Goal: Transaction & Acquisition: Purchase product/service

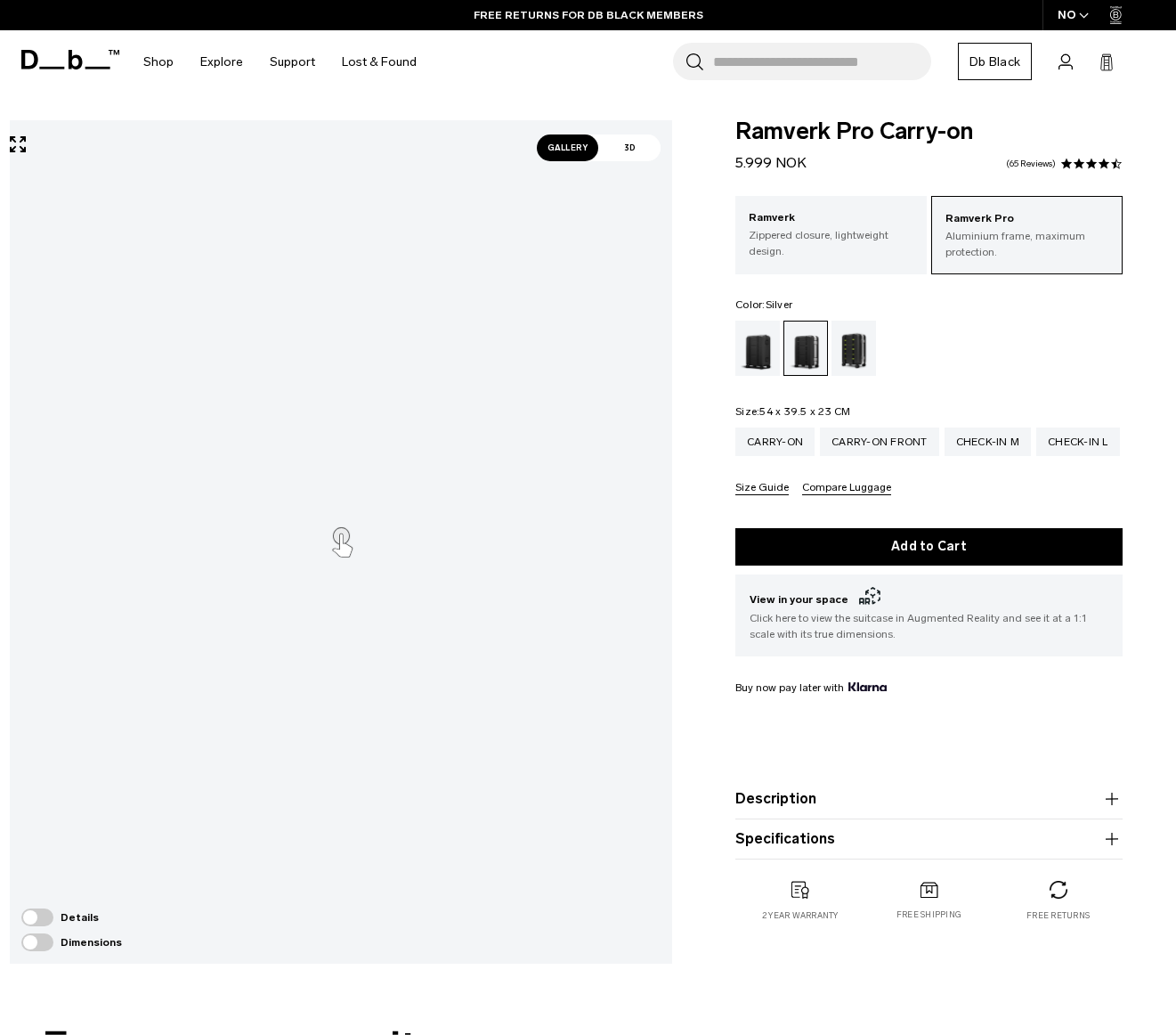
click at [73, 944] on div "Dimensions" at bounding box center [72, 942] width 101 height 18
click at [28, 948] on span at bounding box center [38, 942] width 32 height 18
click at [33, 943] on span at bounding box center [38, 942] width 32 height 18
click at [34, 944] on span at bounding box center [38, 942] width 32 height 18
click at [38, 920] on span at bounding box center [38, 916] width 32 height 18
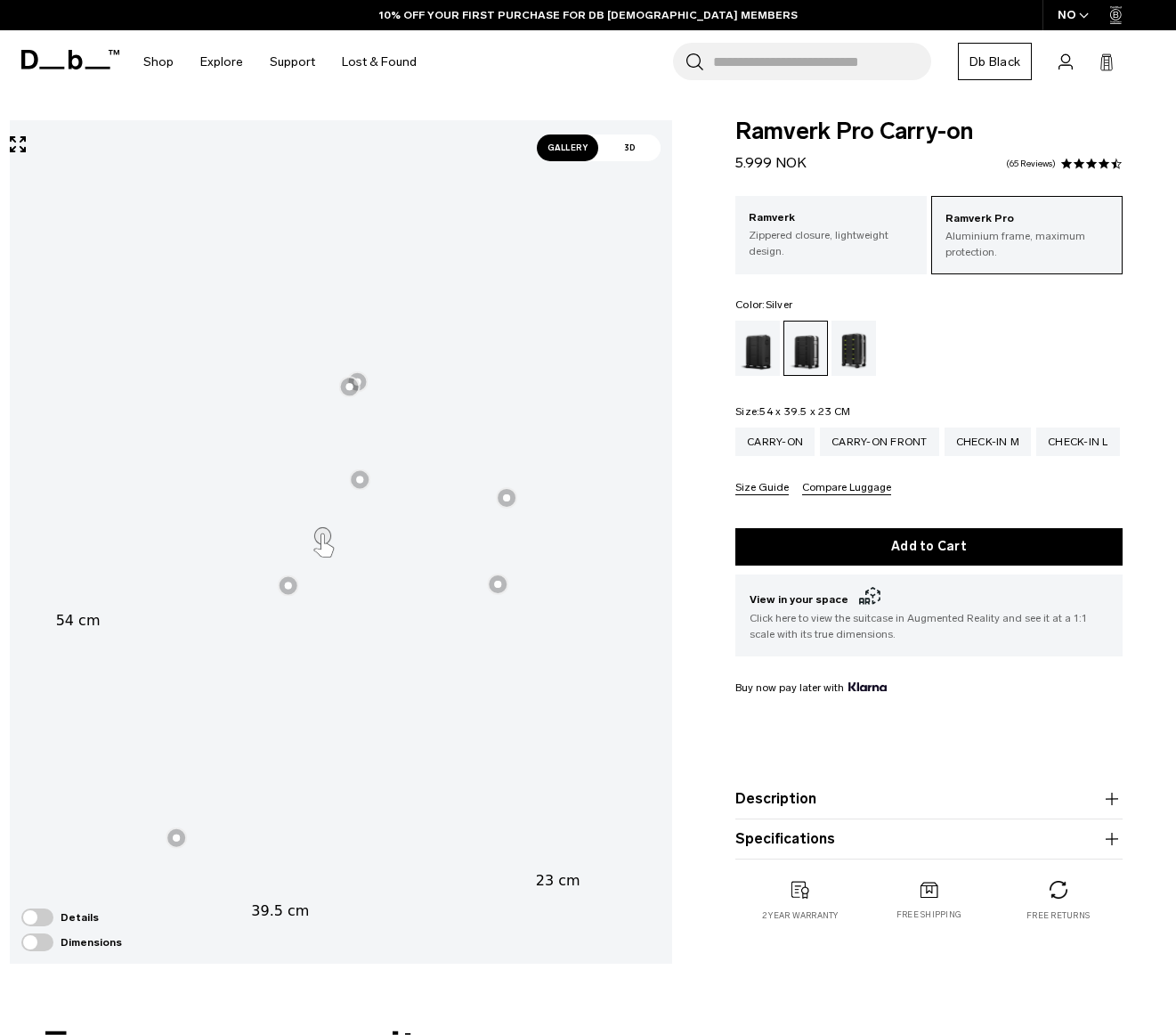
click at [294, 585] on div at bounding box center [288, 585] width 22 height 22
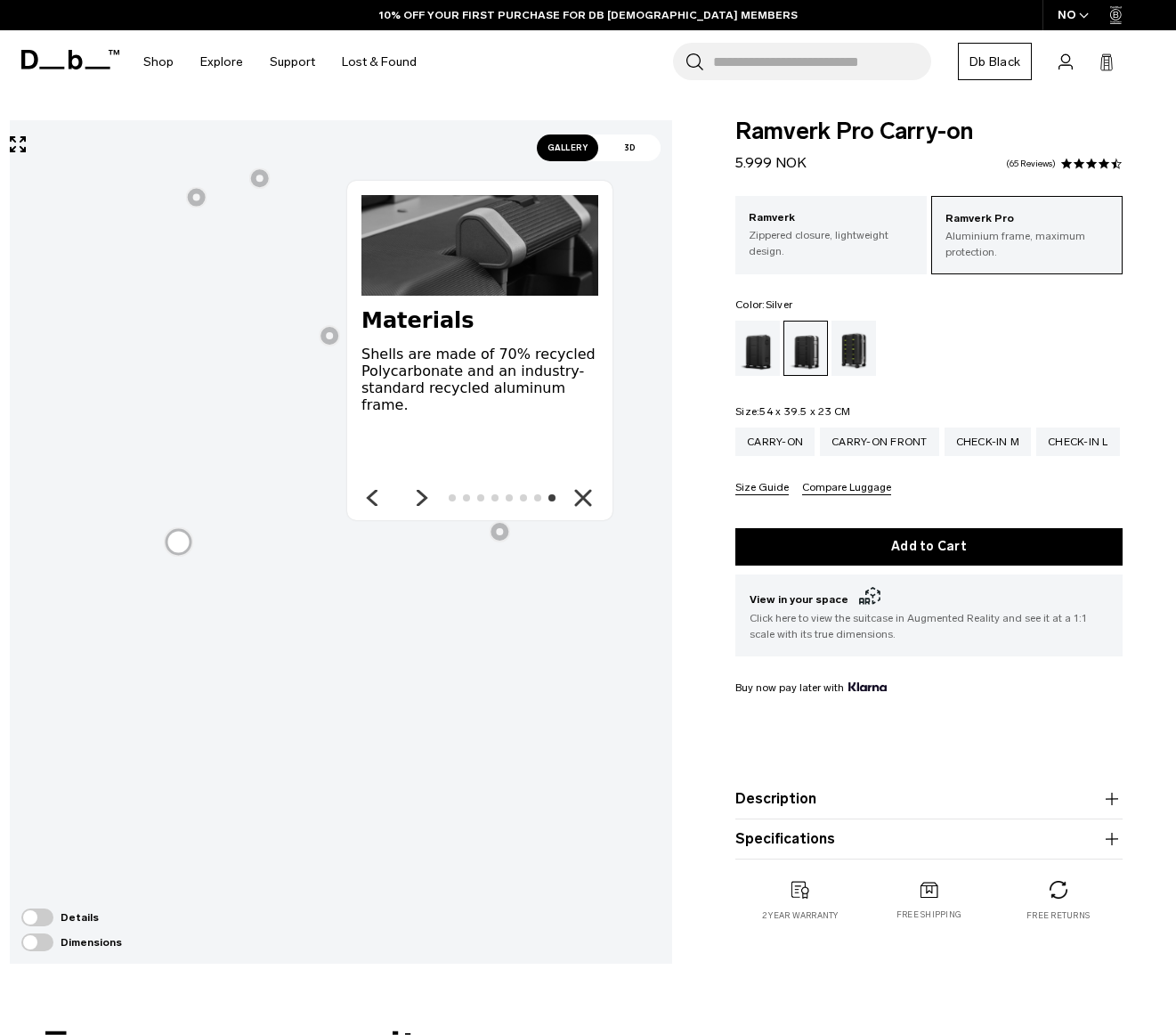
click at [179, 542] on div at bounding box center [178, 542] width 29 height 29
click at [319, 335] on div at bounding box center [329, 335] width 22 height 22
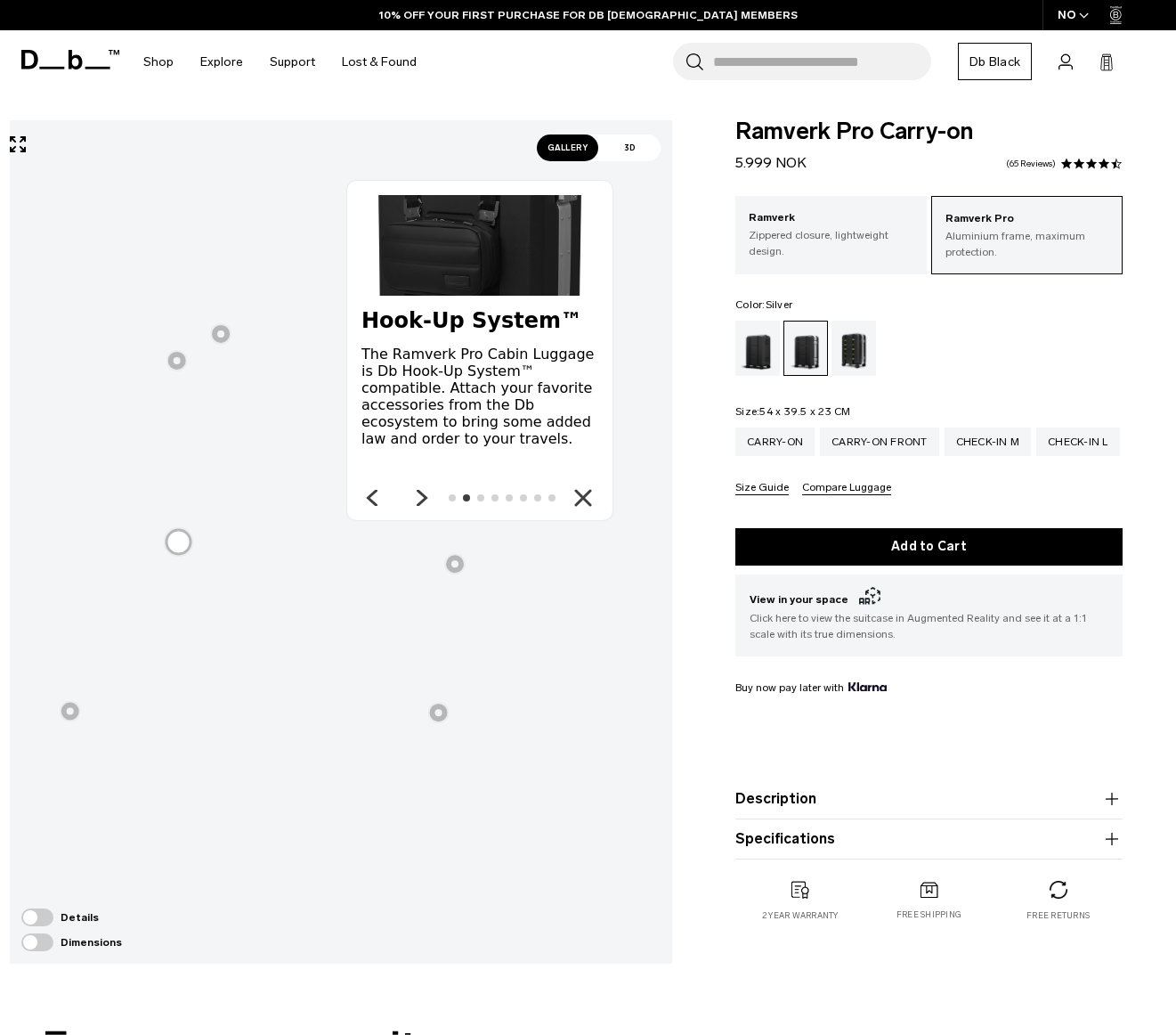
click at [171, 365] on div at bounding box center [177, 361] width 22 height 22
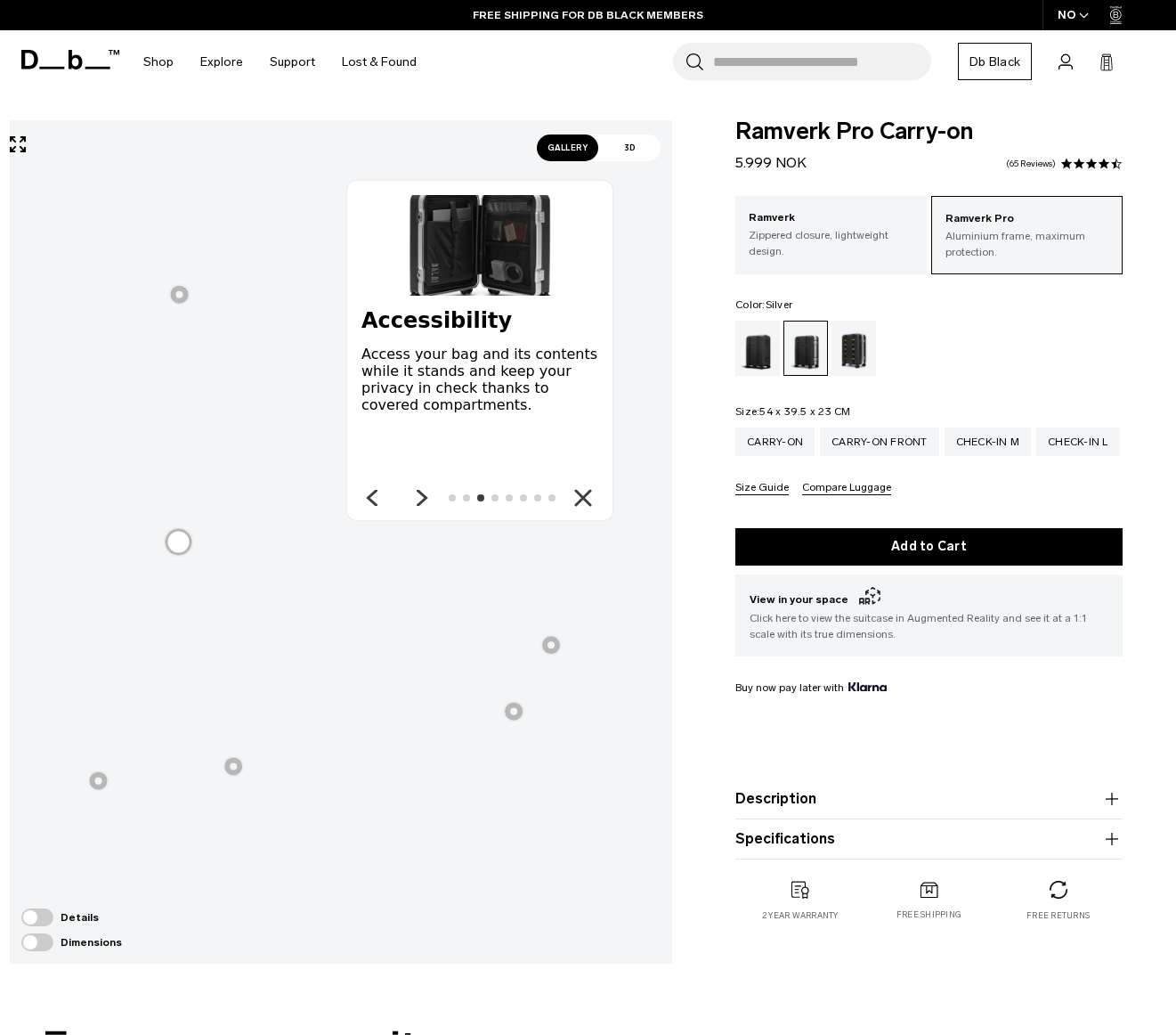
click at [171, 302] on div at bounding box center [180, 295] width 22 height 22
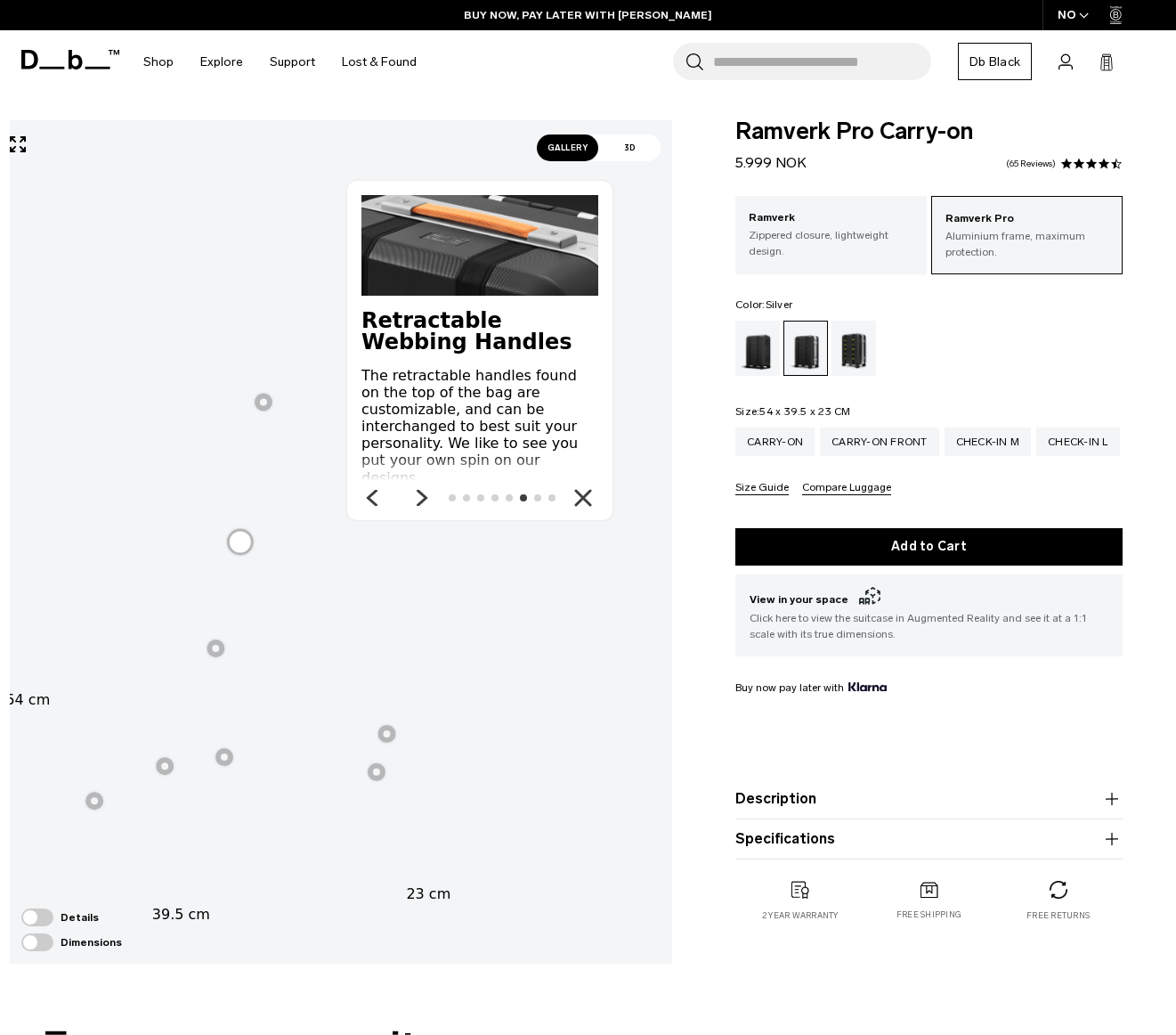
click at [389, 732] on div at bounding box center [387, 734] width 22 height 22
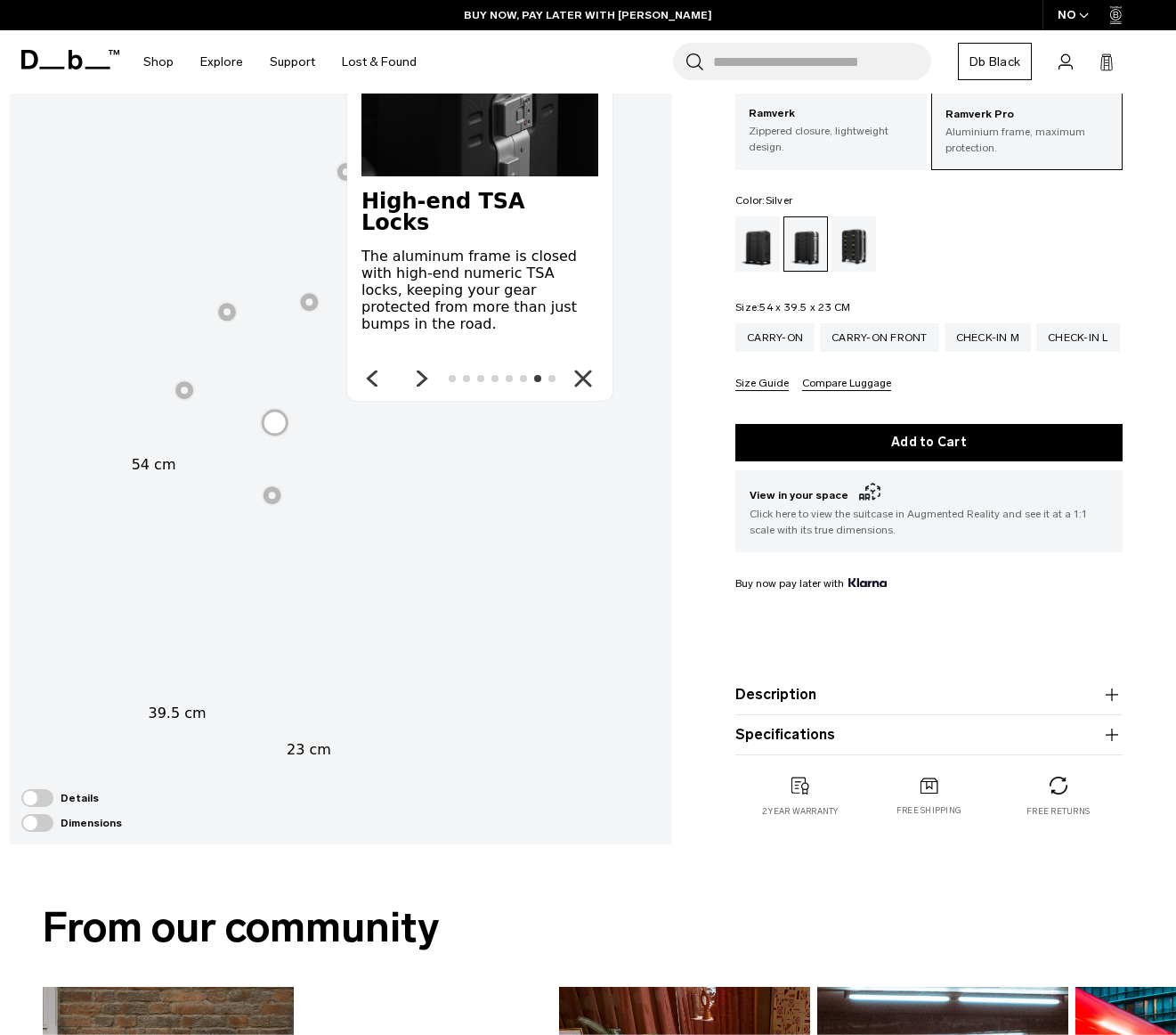
scroll to position [121, 0]
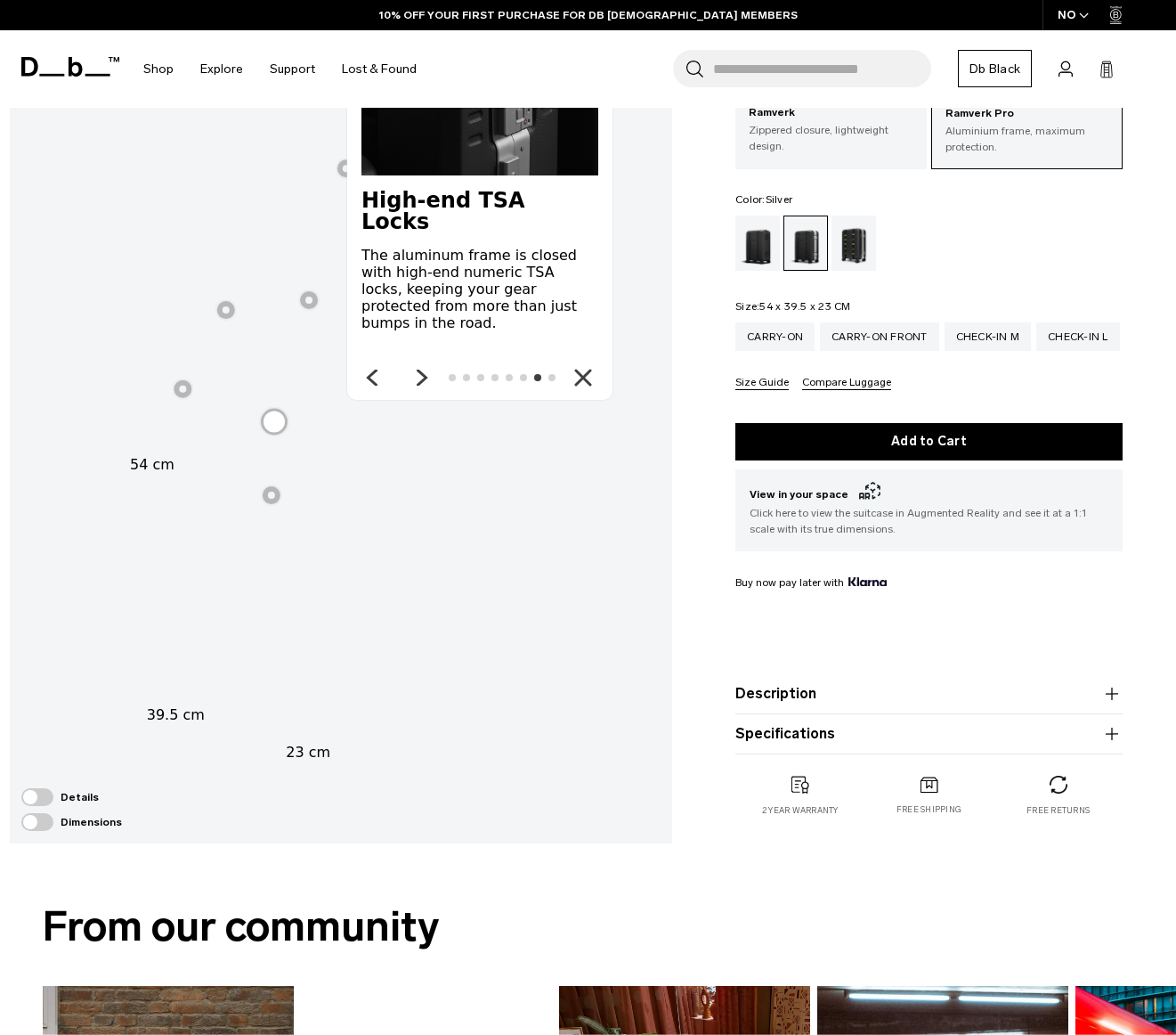
click at [550, 375] on div at bounding box center [552, 378] width 8 height 8
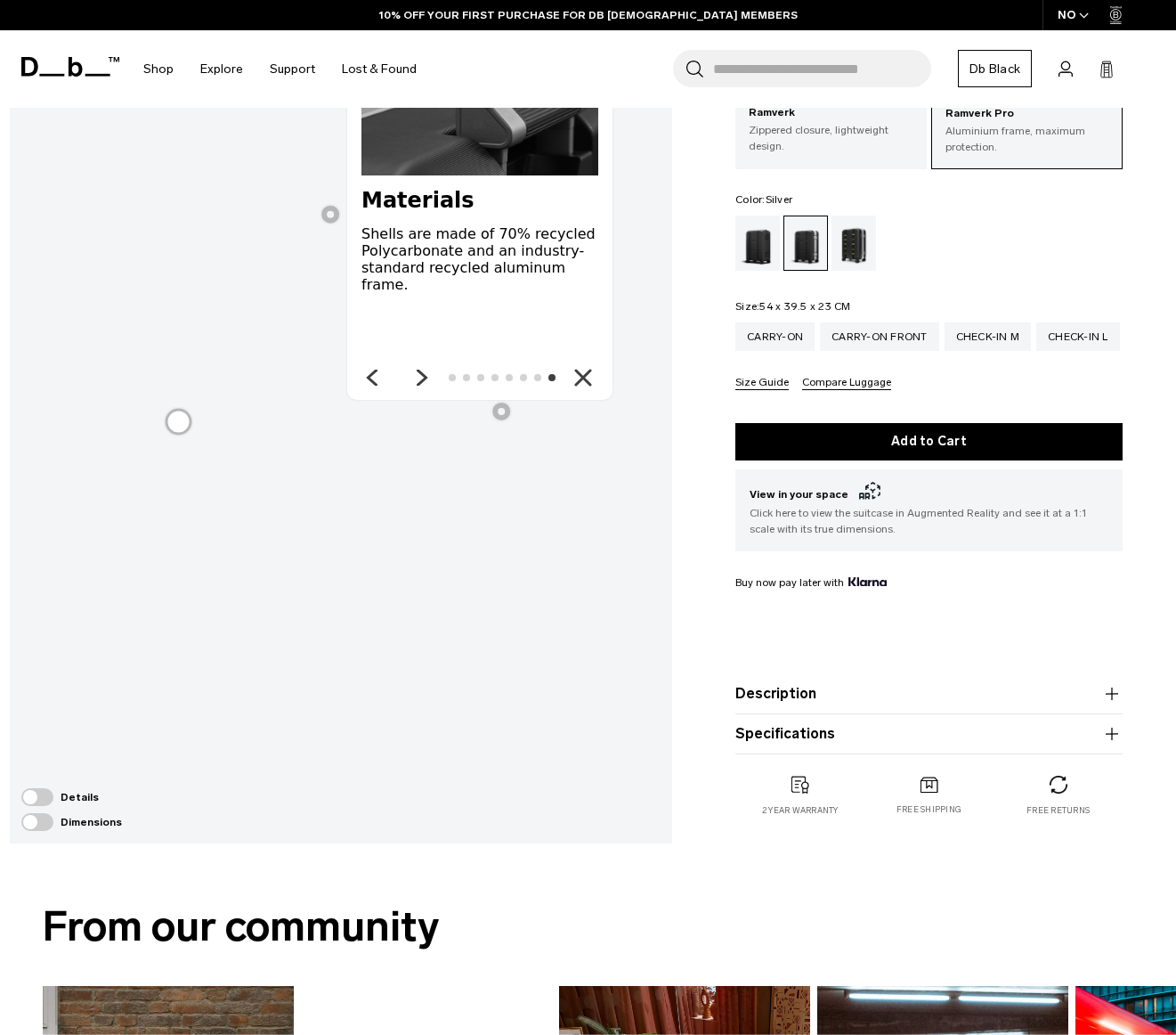
click at [581, 380] on icon "Close" at bounding box center [583, 377] width 14 height 14
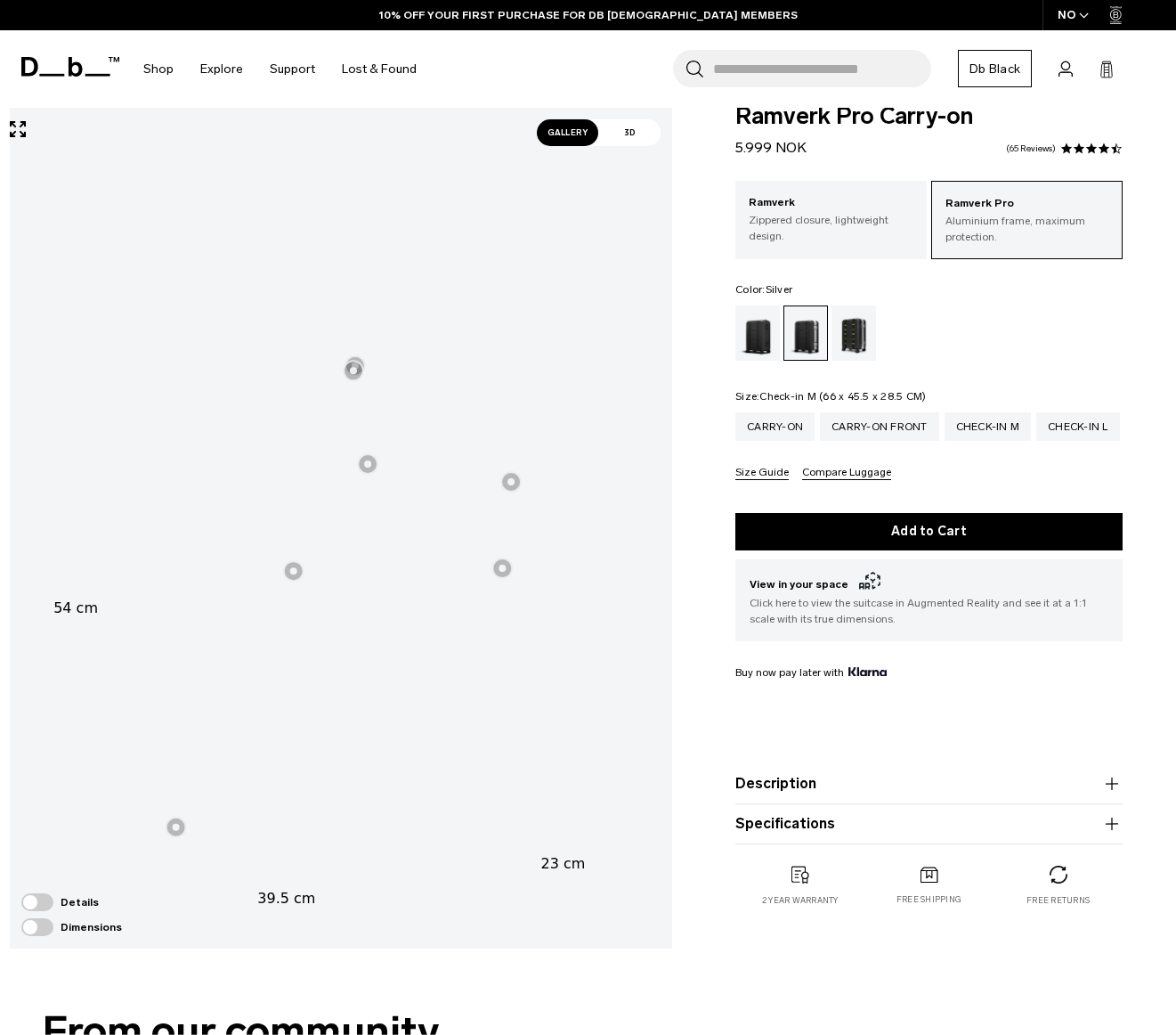
scroll to position [0, 0]
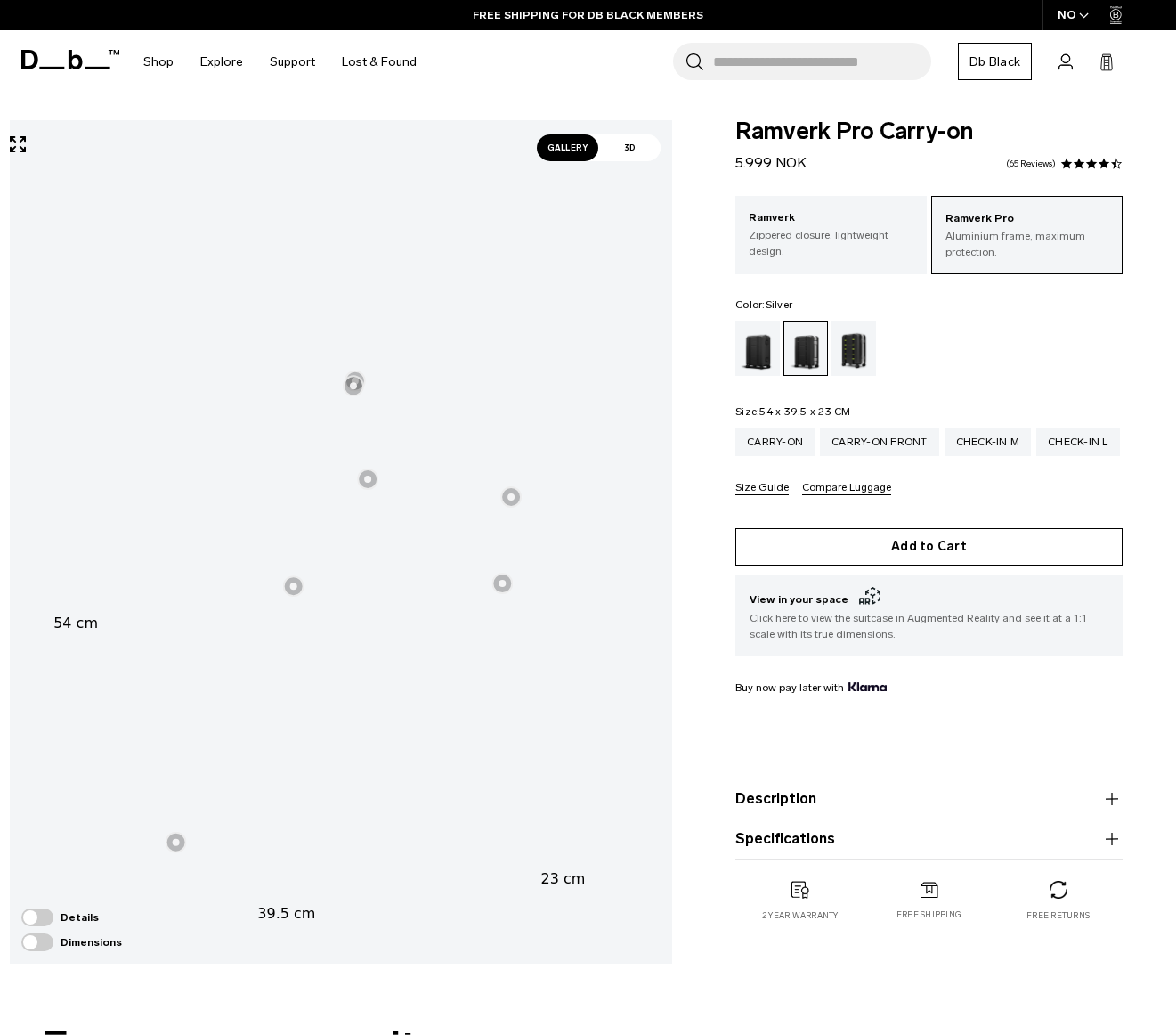
click at [987, 550] on button "Add to Cart" at bounding box center [928, 547] width 387 height 38
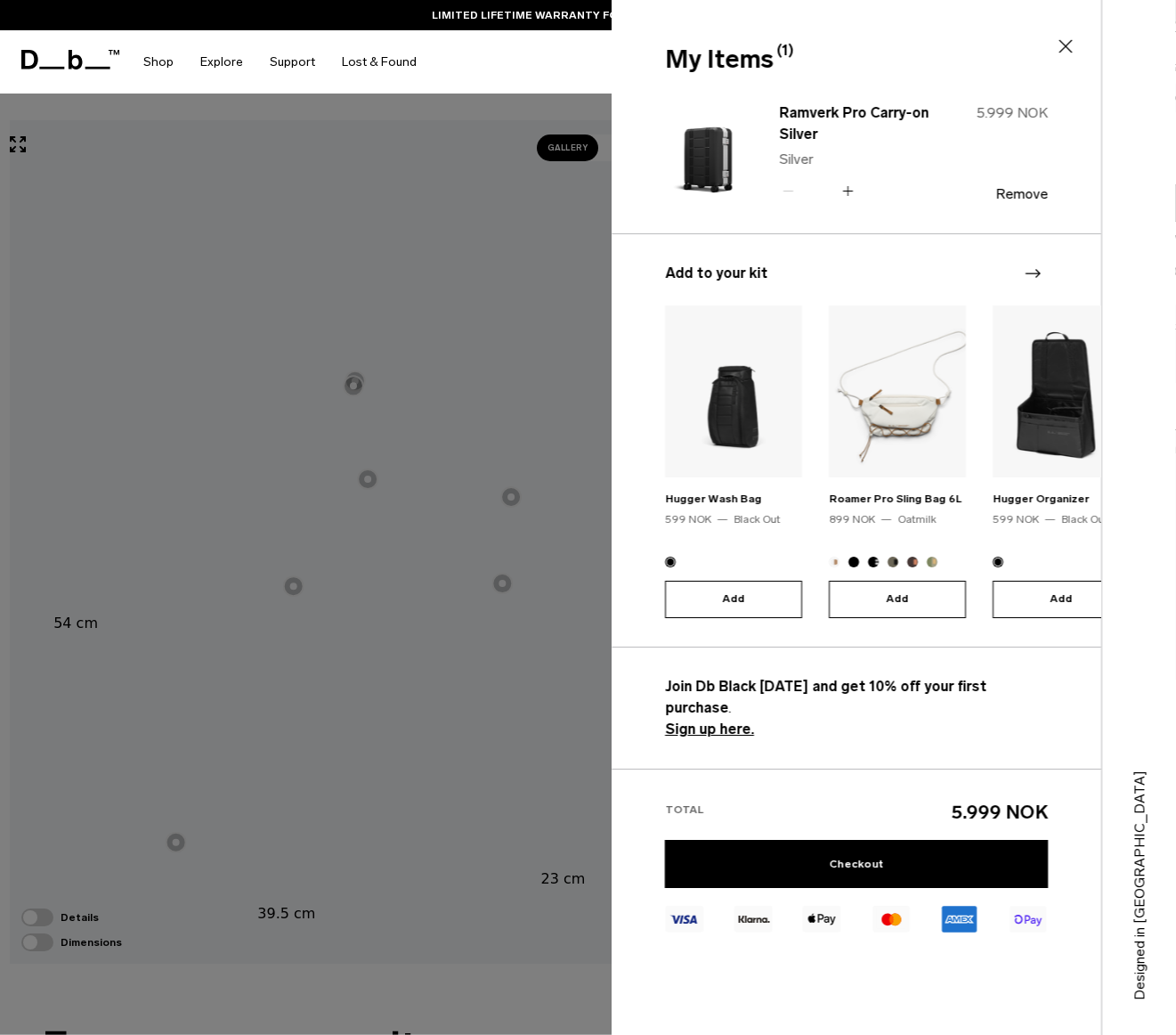
click at [1036, 270] on icon "Next slide" at bounding box center [1032, 273] width 22 height 22
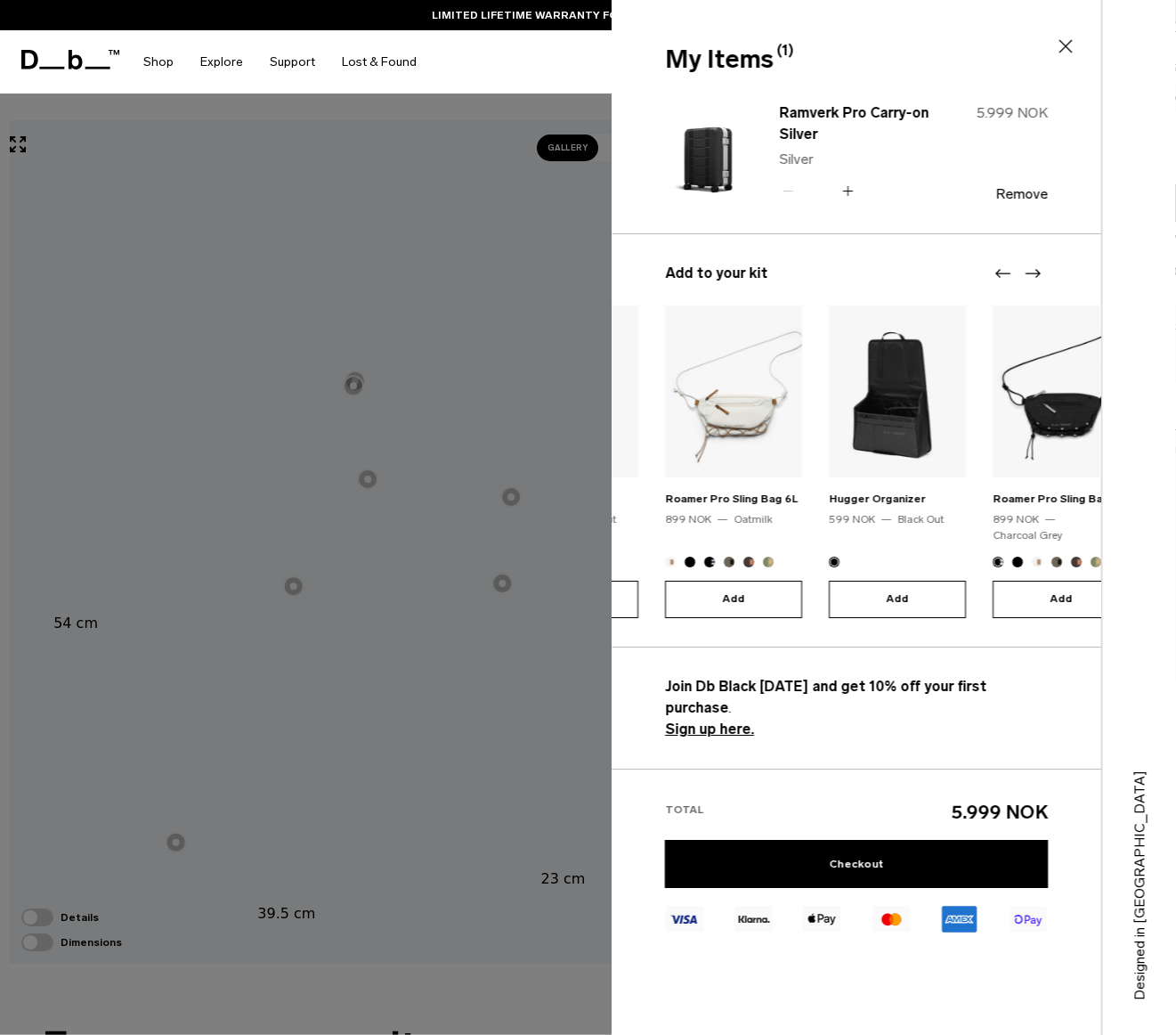
click at [1036, 270] on icon "Next slide" at bounding box center [1032, 273] width 22 height 22
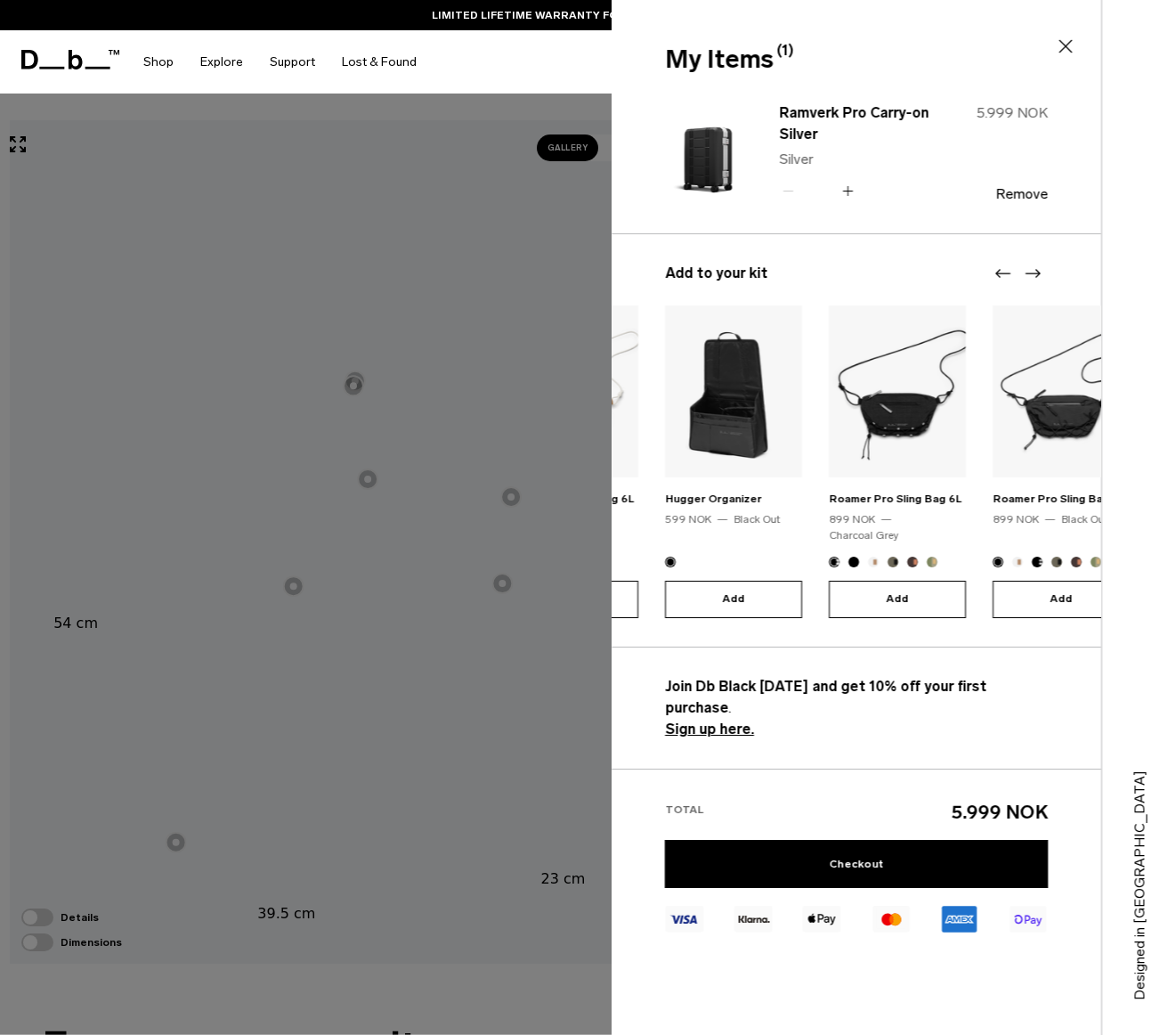
click at [1036, 270] on icon "Next slide" at bounding box center [1032, 273] width 22 height 22
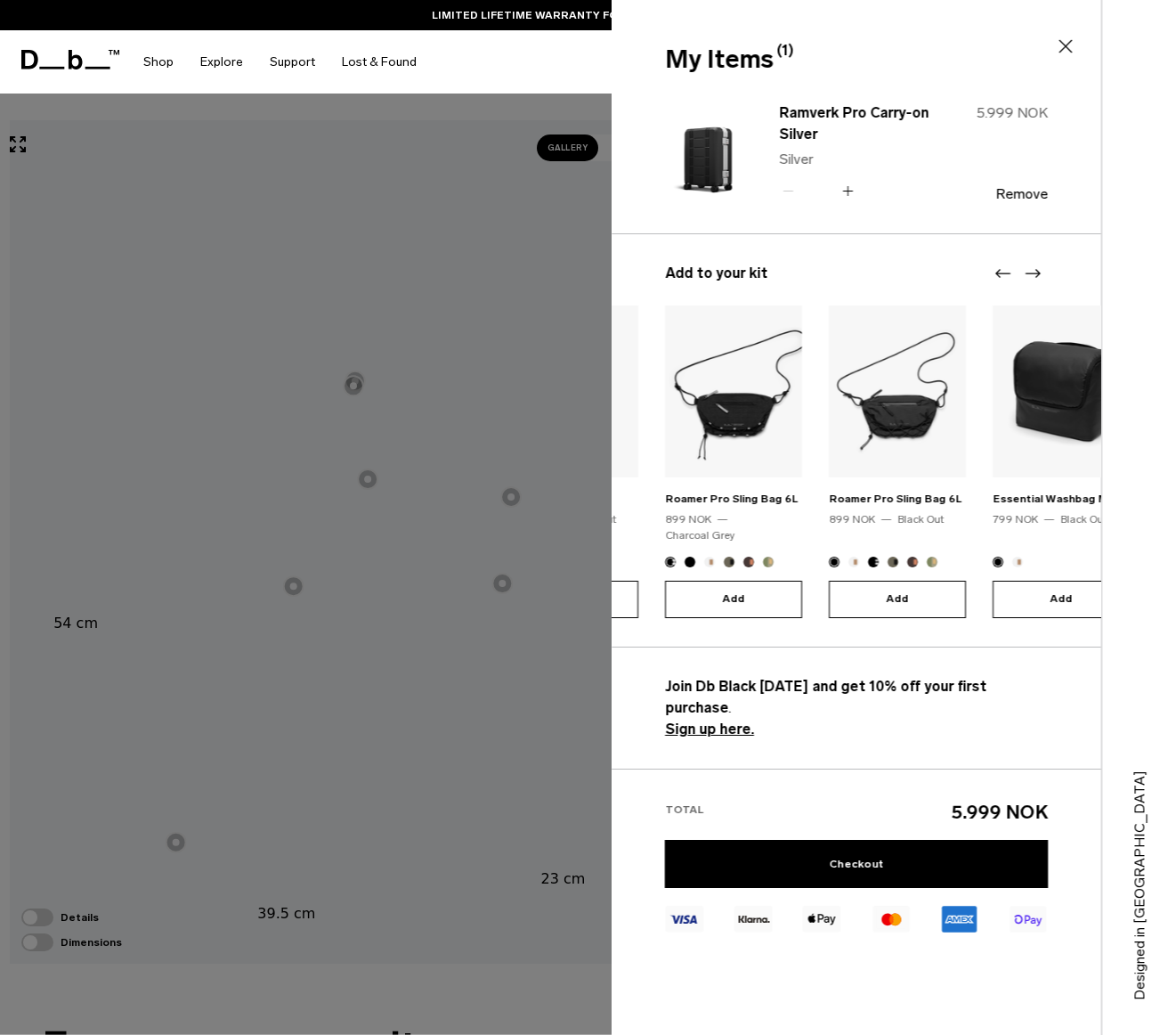
click at [1036, 270] on icon "Next slide" at bounding box center [1032, 273] width 22 height 22
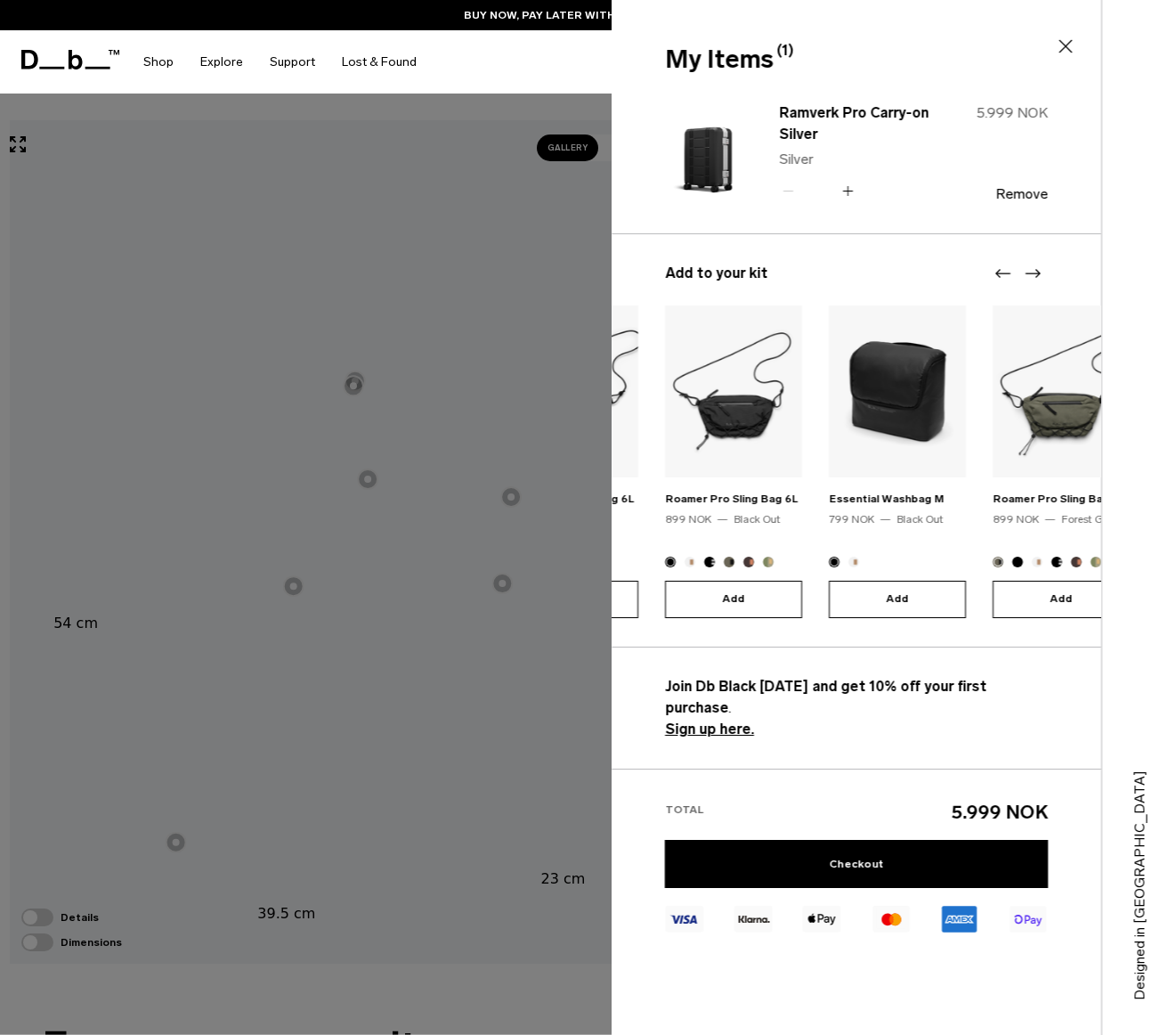
click at [1036, 270] on icon "Next slide" at bounding box center [1032, 273] width 22 height 22
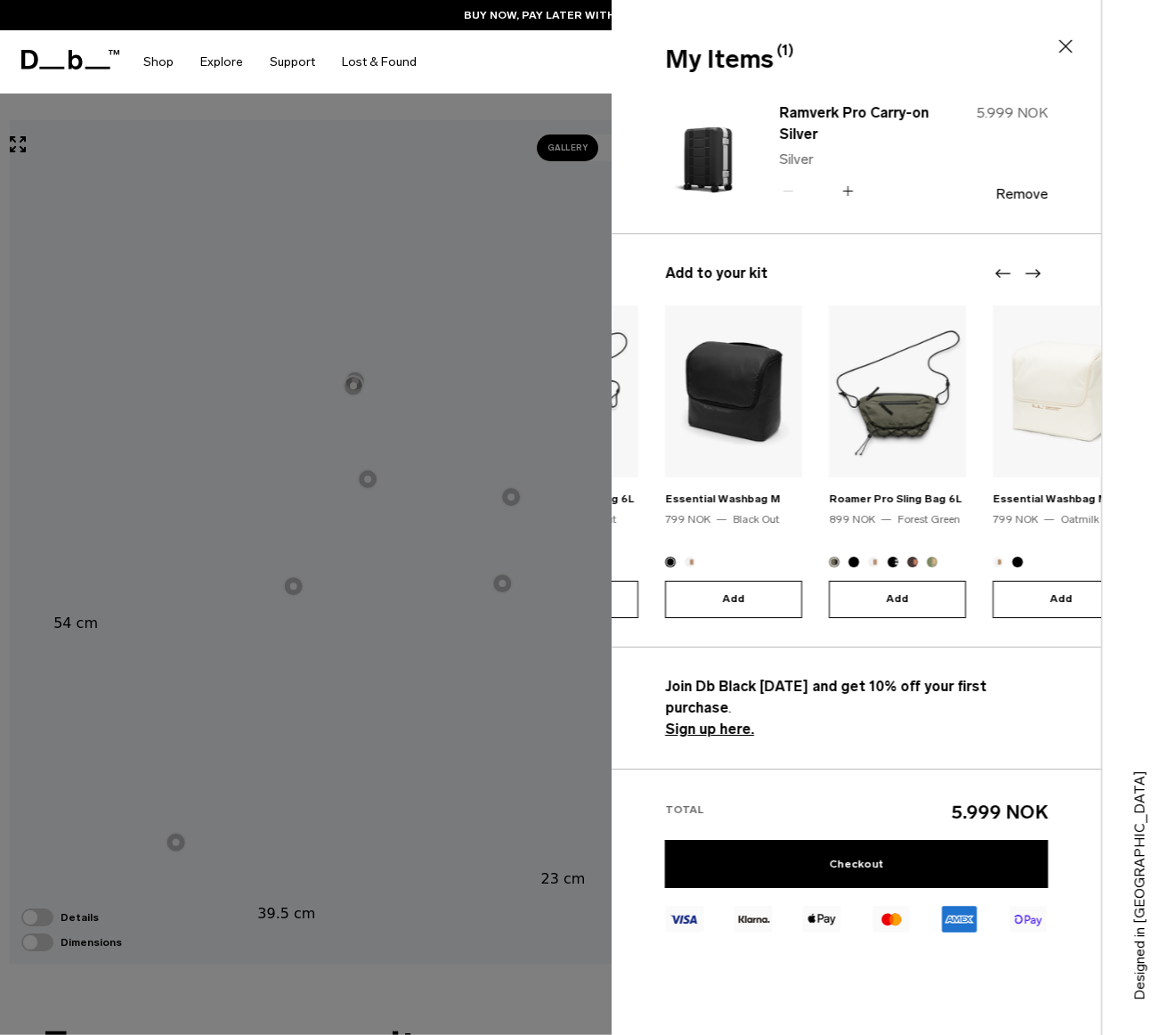
click at [1036, 270] on icon "Next slide" at bounding box center [1032, 273] width 22 height 22
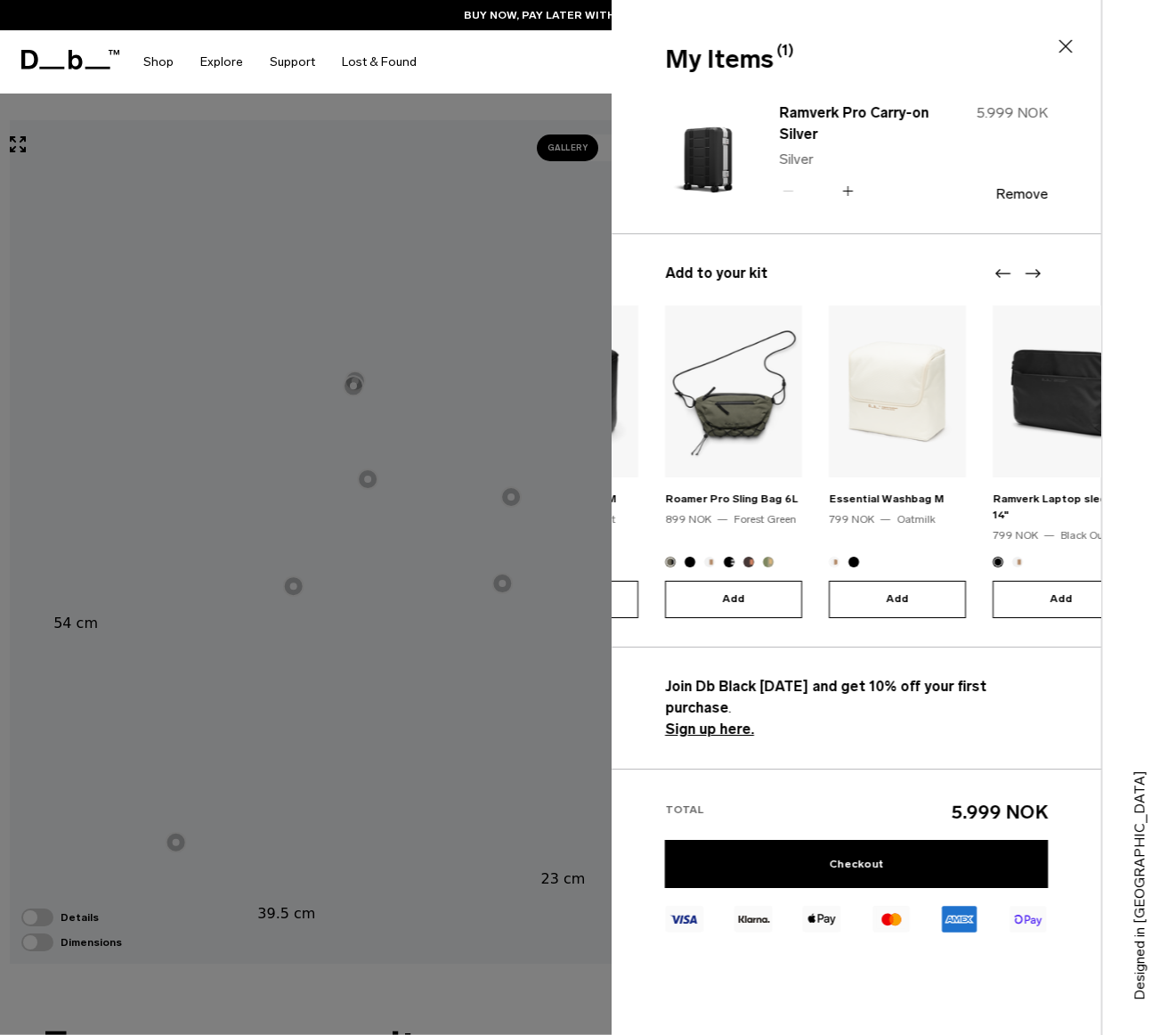
click at [1036, 270] on icon "Next slide" at bounding box center [1032, 273] width 22 height 22
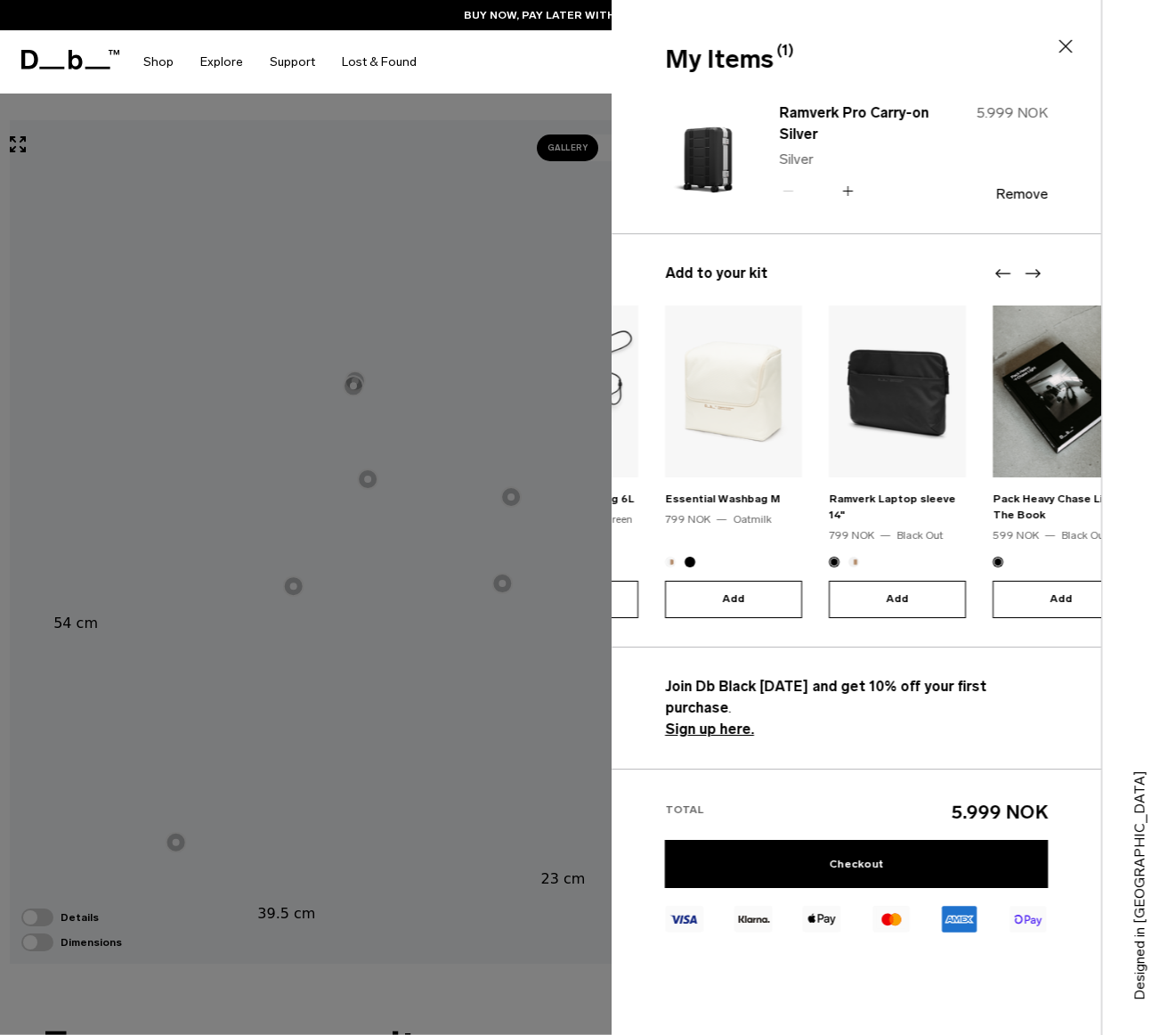
click at [1036, 270] on icon "Next slide" at bounding box center [1032, 273] width 22 height 22
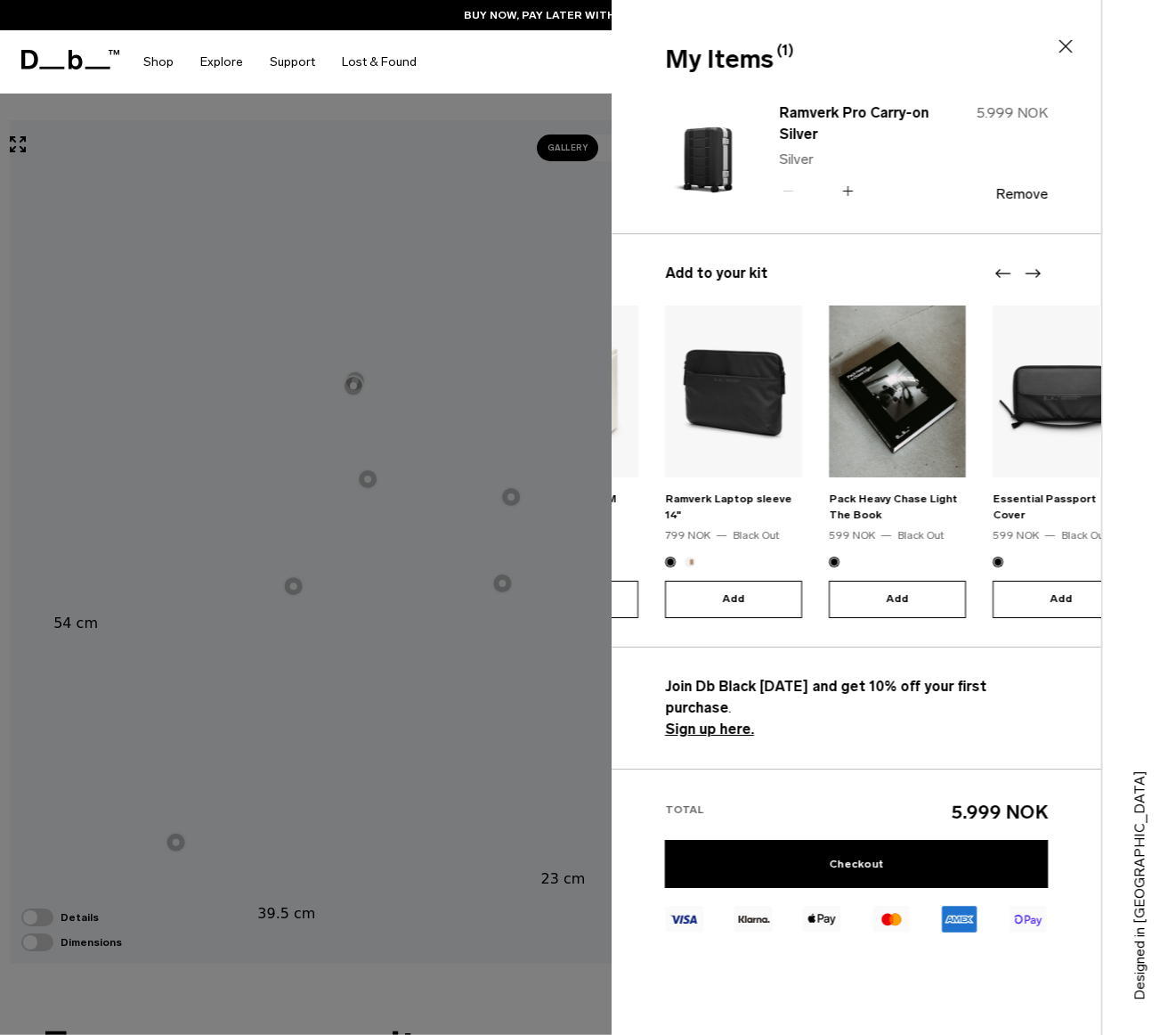
click at [1036, 270] on icon "Next slide" at bounding box center [1032, 273] width 22 height 22
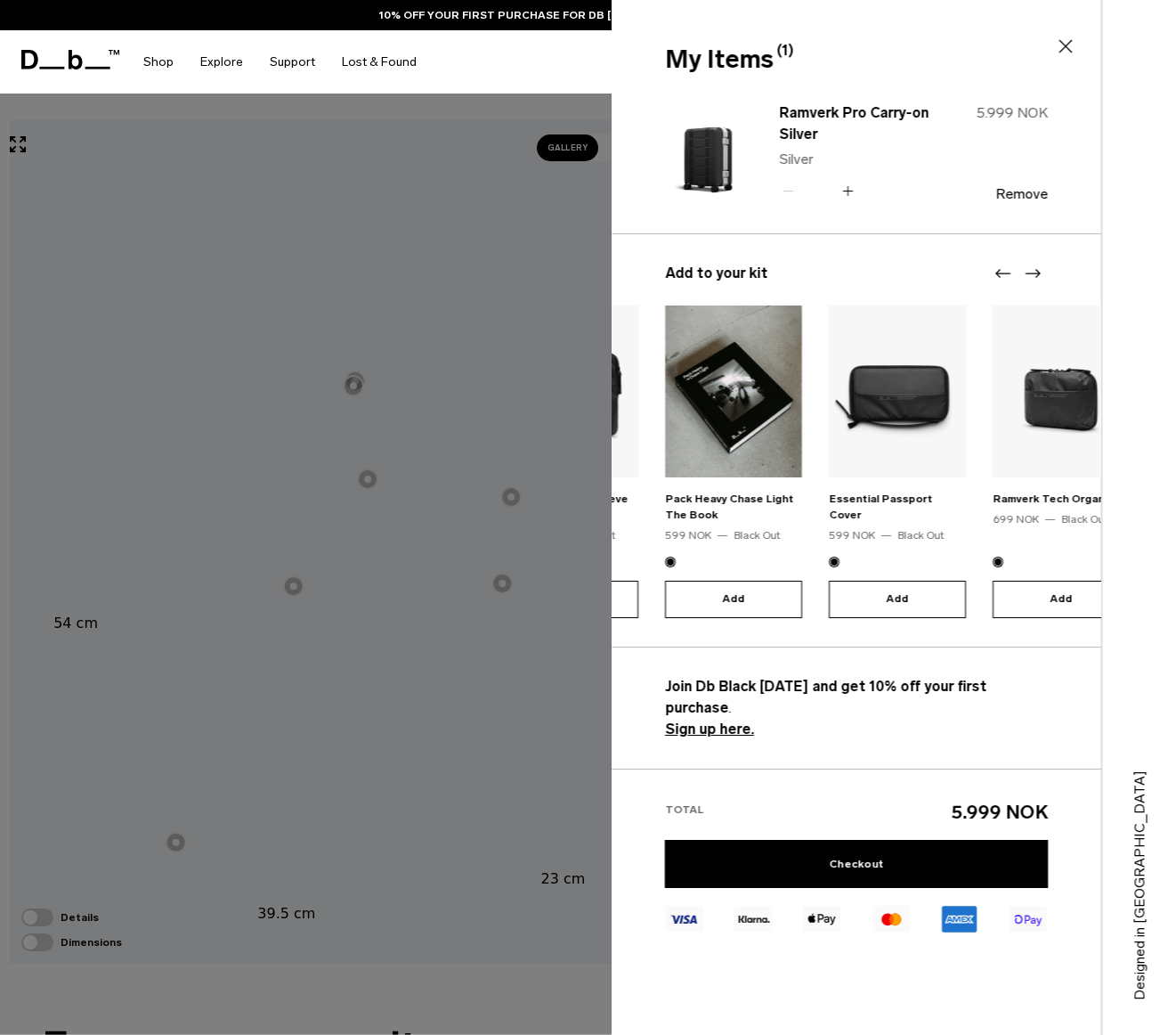
click at [1036, 270] on icon "Next slide" at bounding box center [1032, 273] width 22 height 22
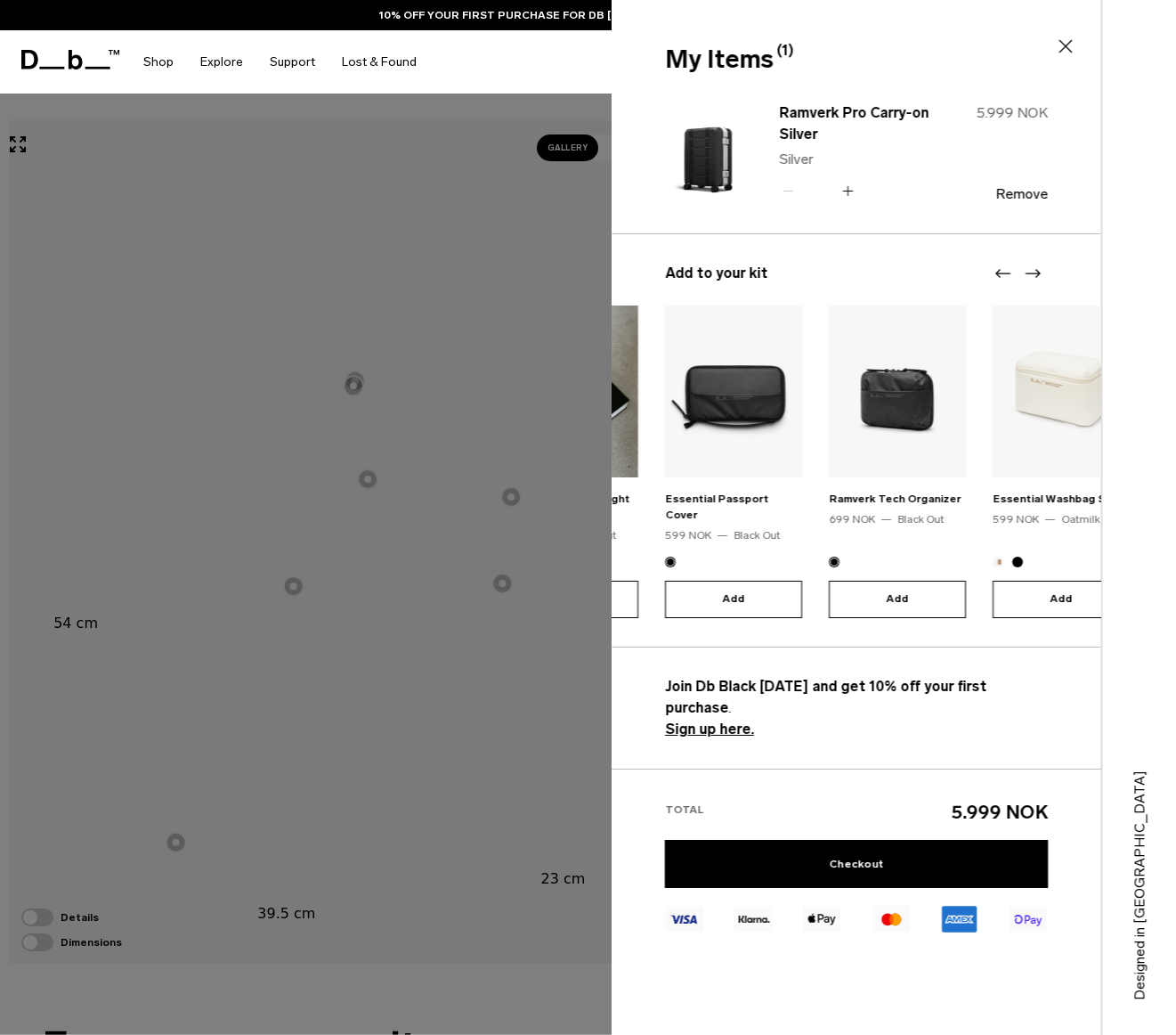
click at [1036, 270] on icon "Next slide" at bounding box center [1032, 273] width 22 height 22
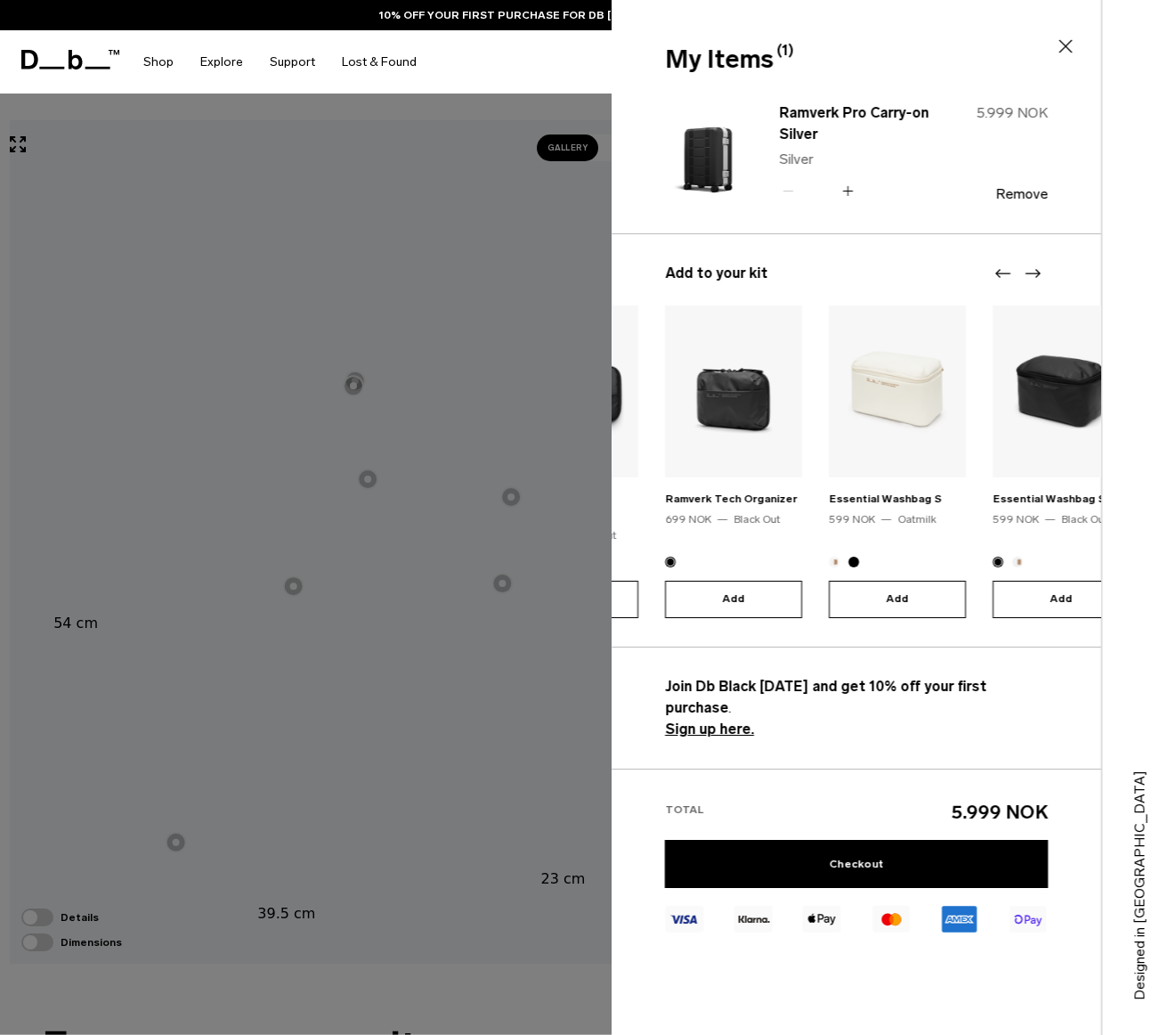
click at [1036, 270] on icon "Next slide" at bounding box center [1032, 273] width 22 height 22
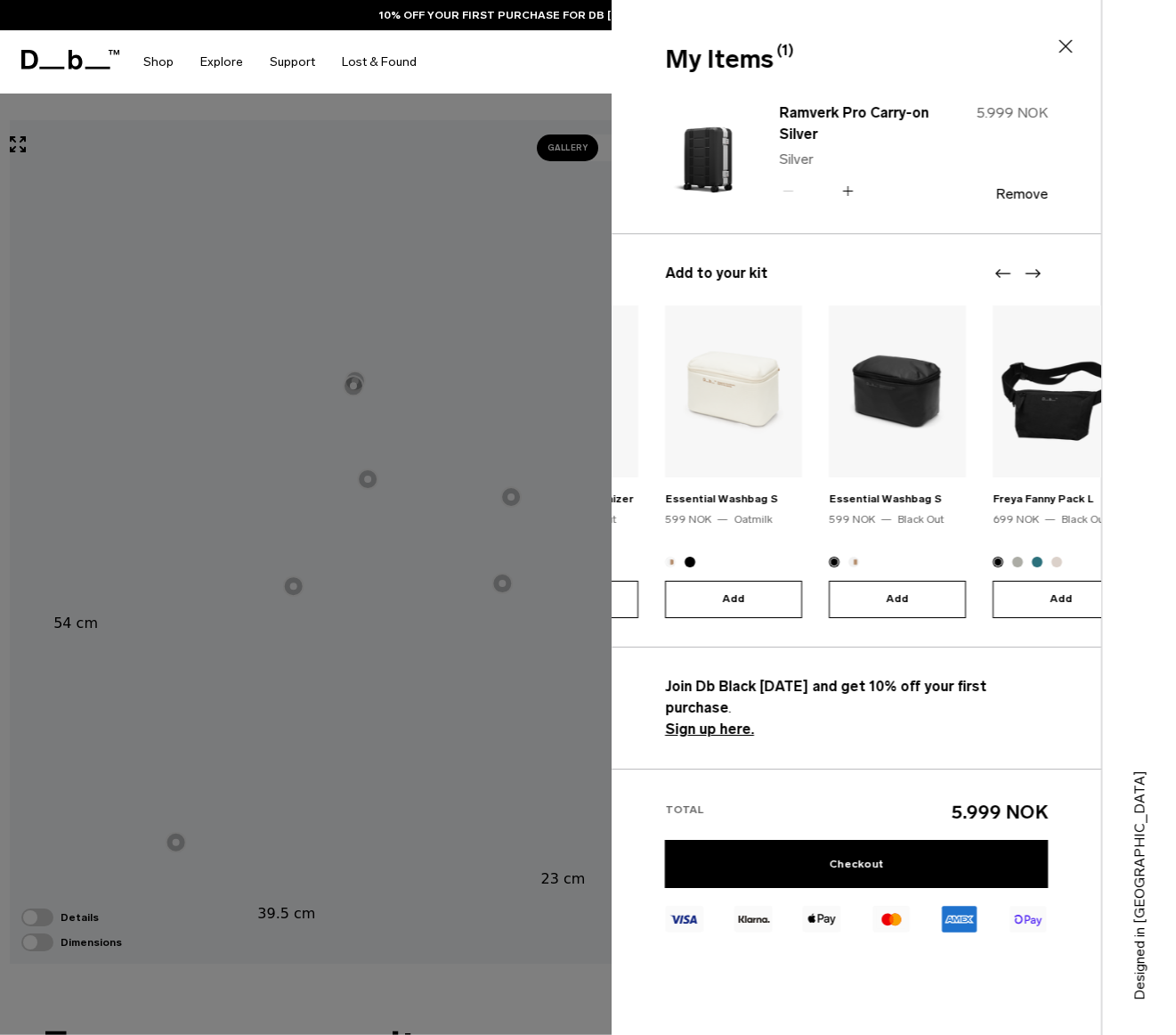
click at [1036, 270] on icon "Next slide" at bounding box center [1032, 273] width 22 height 22
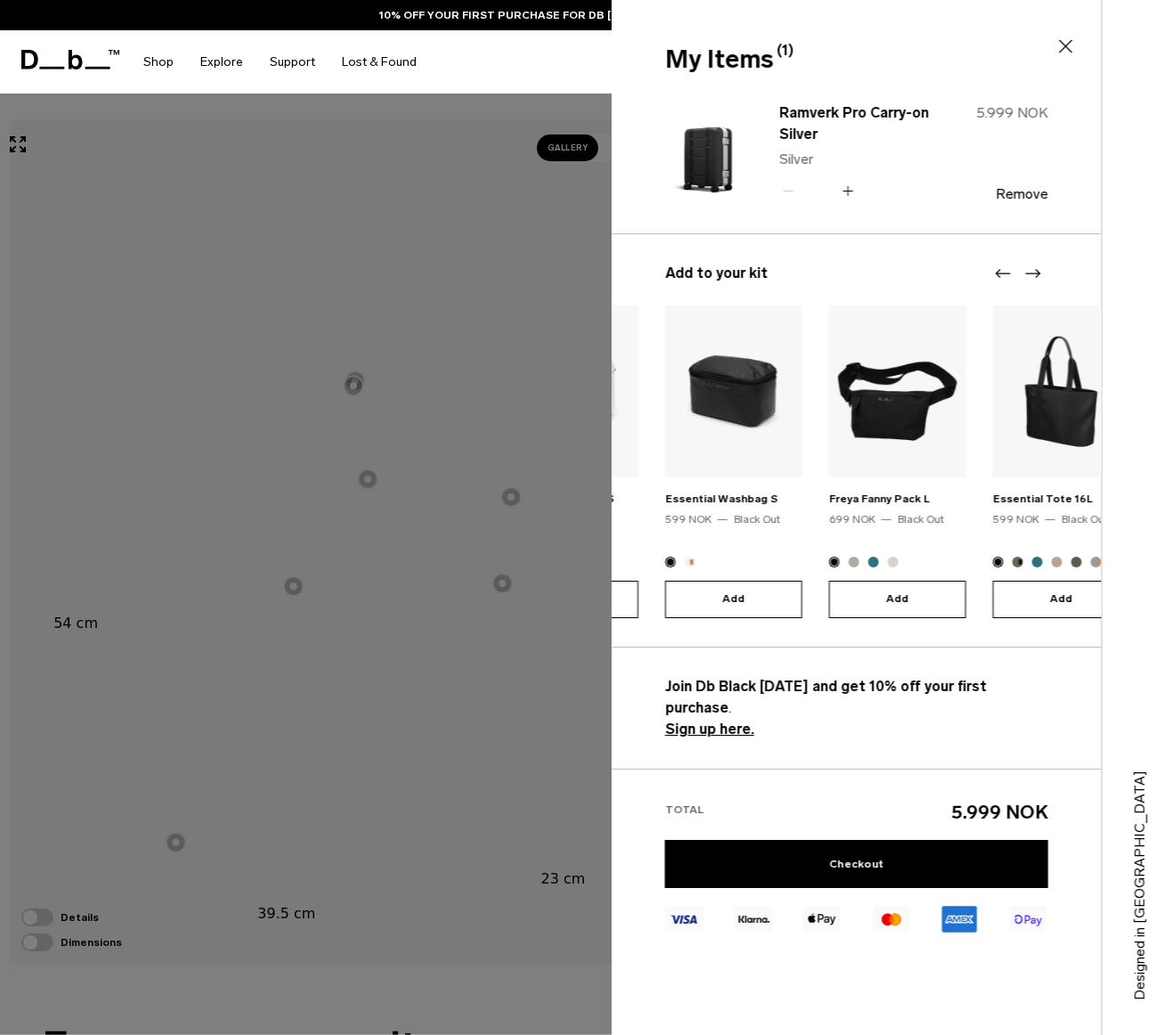
click at [1036, 270] on icon "Next slide" at bounding box center [1032, 273] width 22 height 22
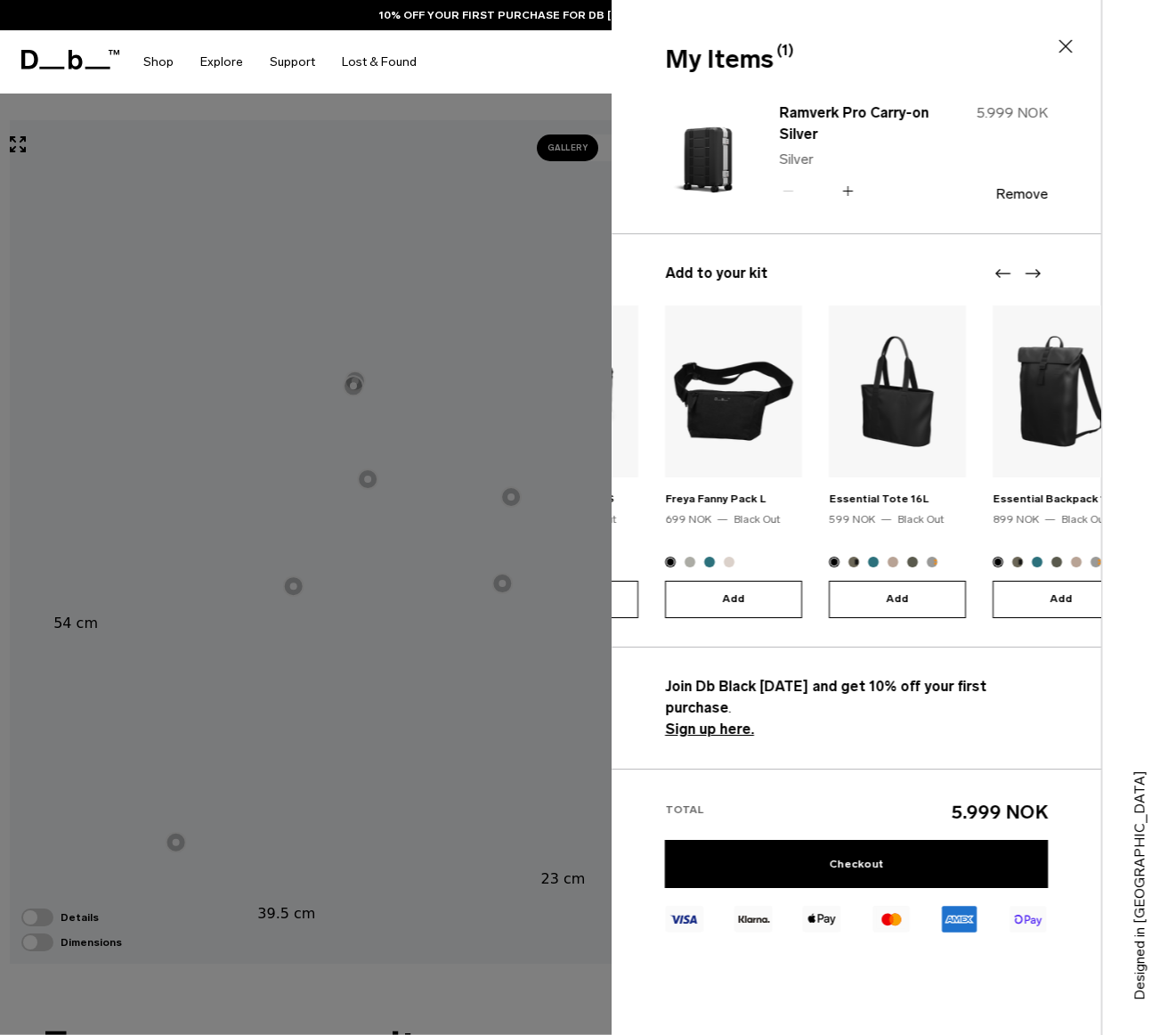
click at [1036, 270] on icon "Next slide" at bounding box center [1032, 273] width 22 height 22
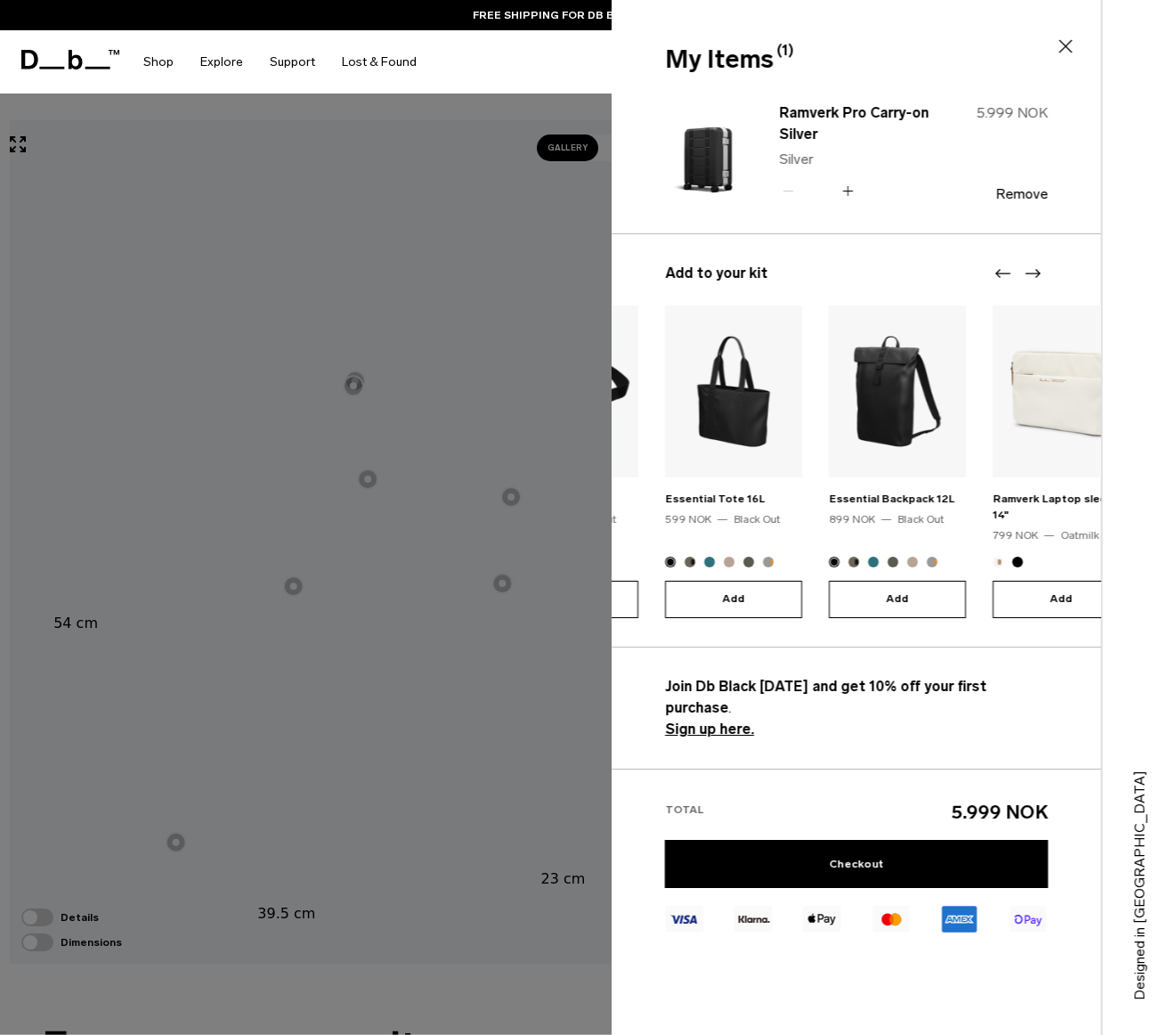
click at [1036, 270] on icon "Next slide" at bounding box center [1032, 273] width 22 height 22
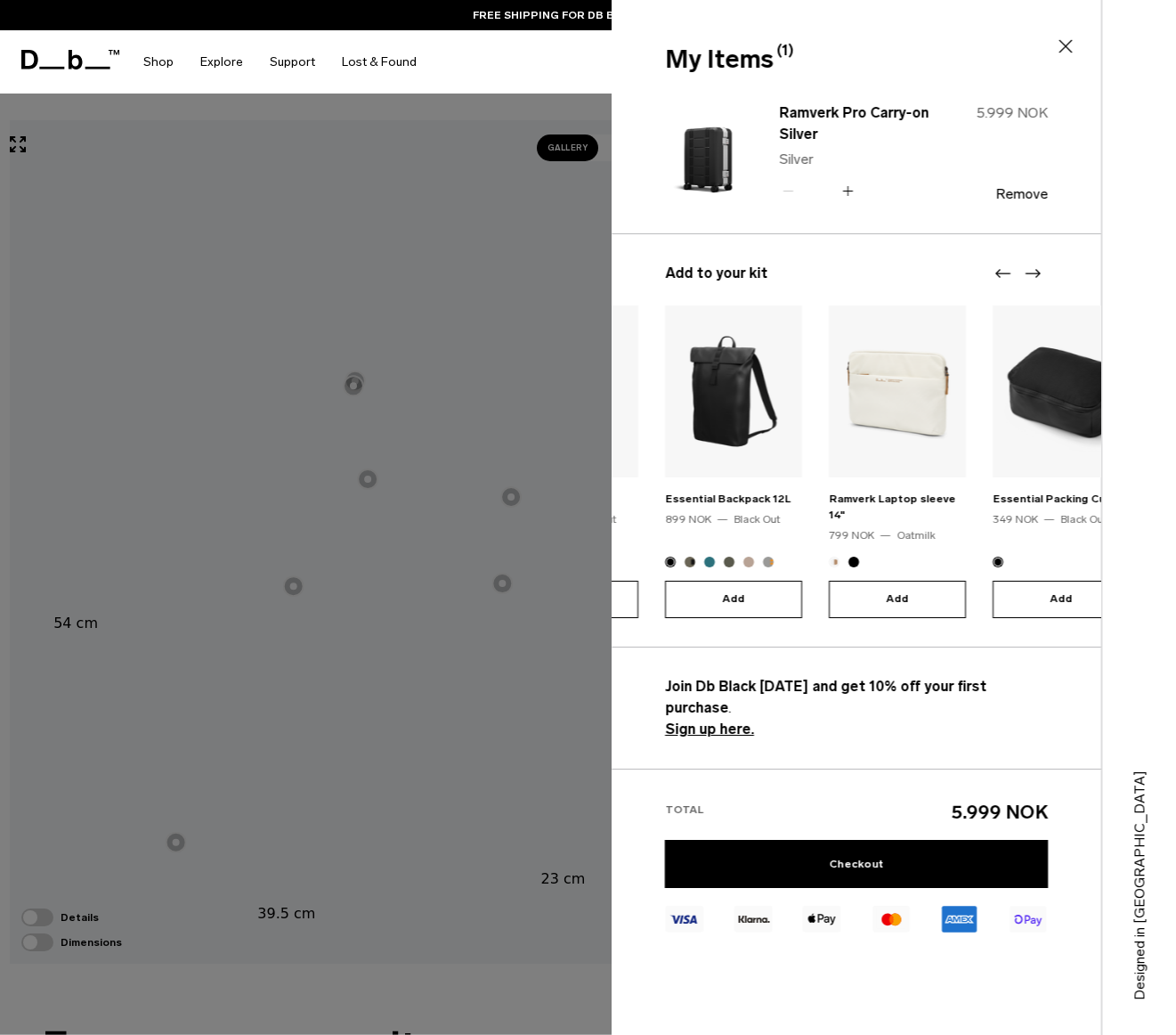
click at [1036, 270] on icon "Next slide" at bounding box center [1032, 273] width 22 height 22
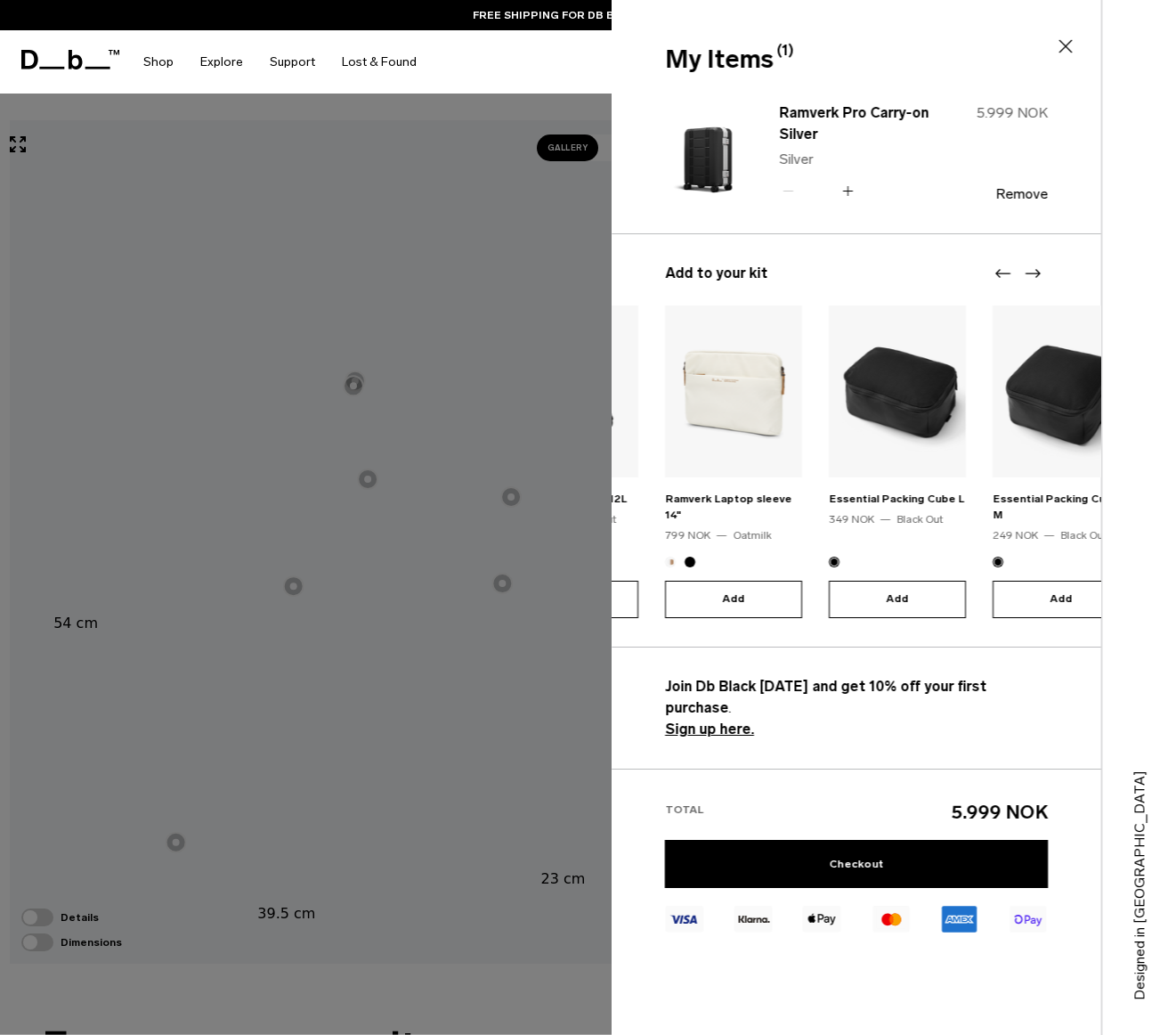
click at [1036, 270] on icon "Next slide" at bounding box center [1032, 273] width 22 height 22
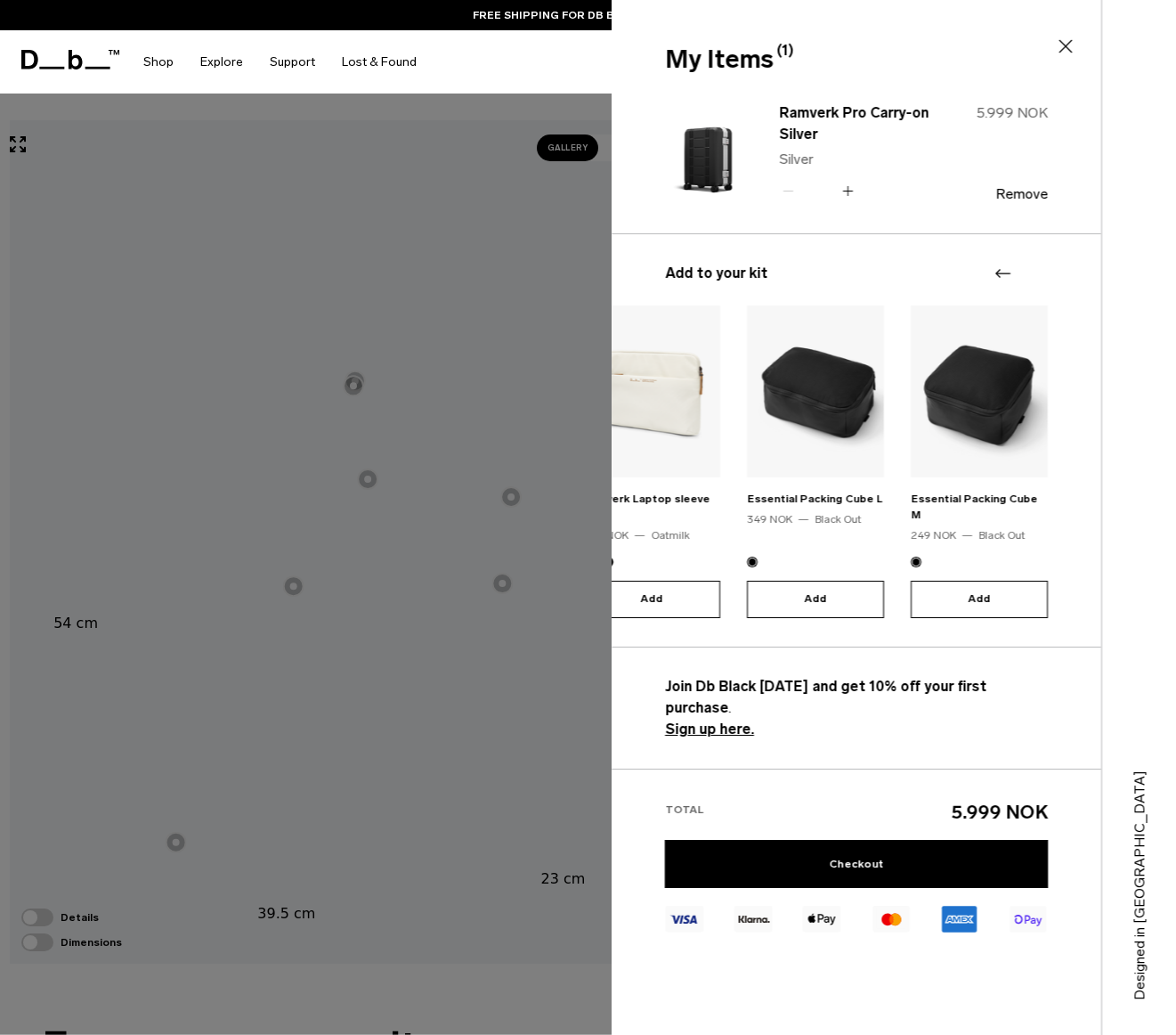
click at [1036, 270] on div at bounding box center [1017, 273] width 54 height 22
click at [895, 842] on link "Checkout" at bounding box center [856, 864] width 383 height 48
click at [884, 843] on link "Checkout" at bounding box center [856, 864] width 383 height 48
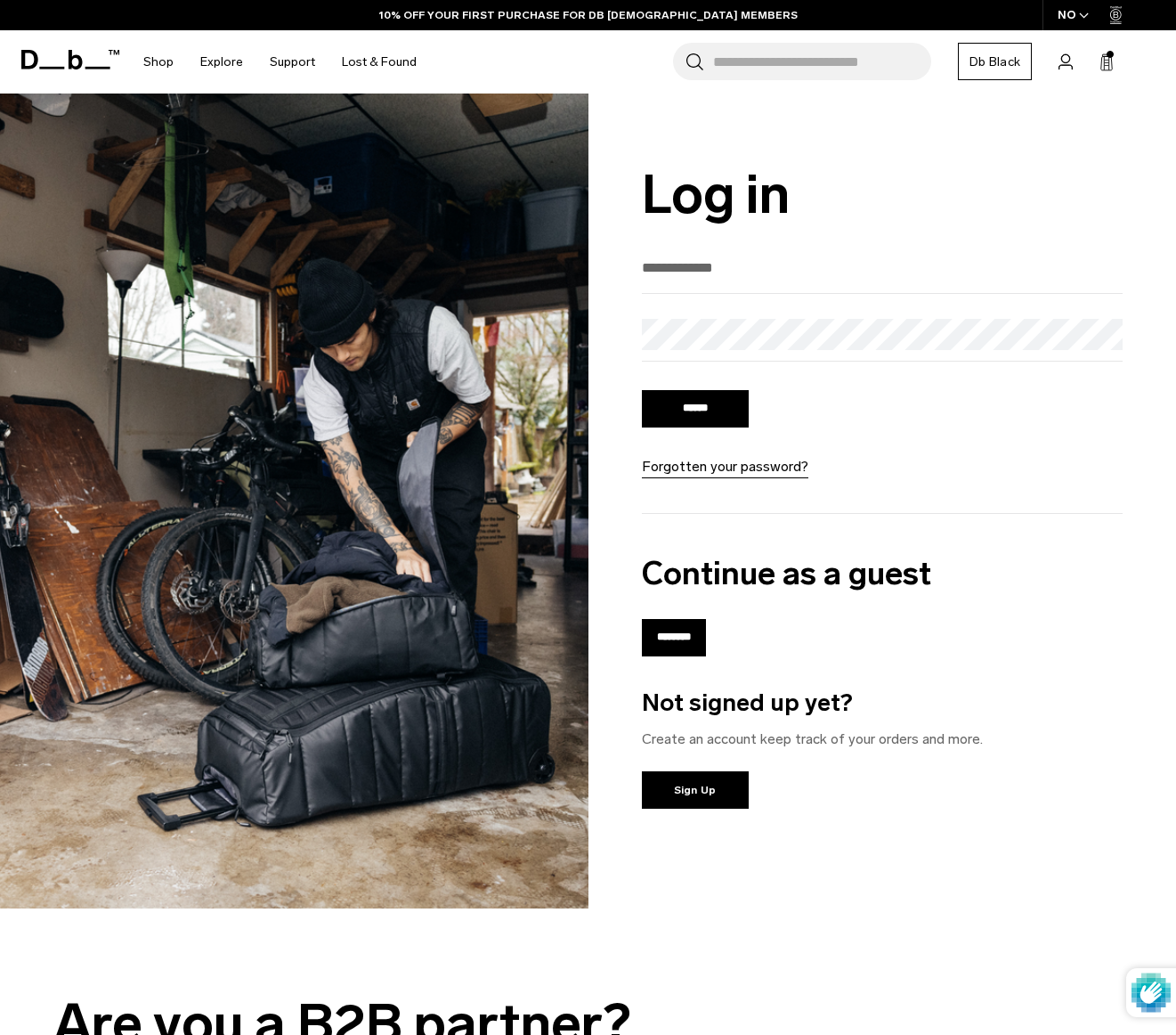
click at [730, 278] on input "email" at bounding box center [883, 267] width 482 height 29
type input "**********"
click at [685, 422] on input "******" at bounding box center [695, 409] width 106 height 38
click at [713, 404] on input "******" at bounding box center [695, 409] width 106 height 38
